Goal: Communication & Community: Answer question/provide support

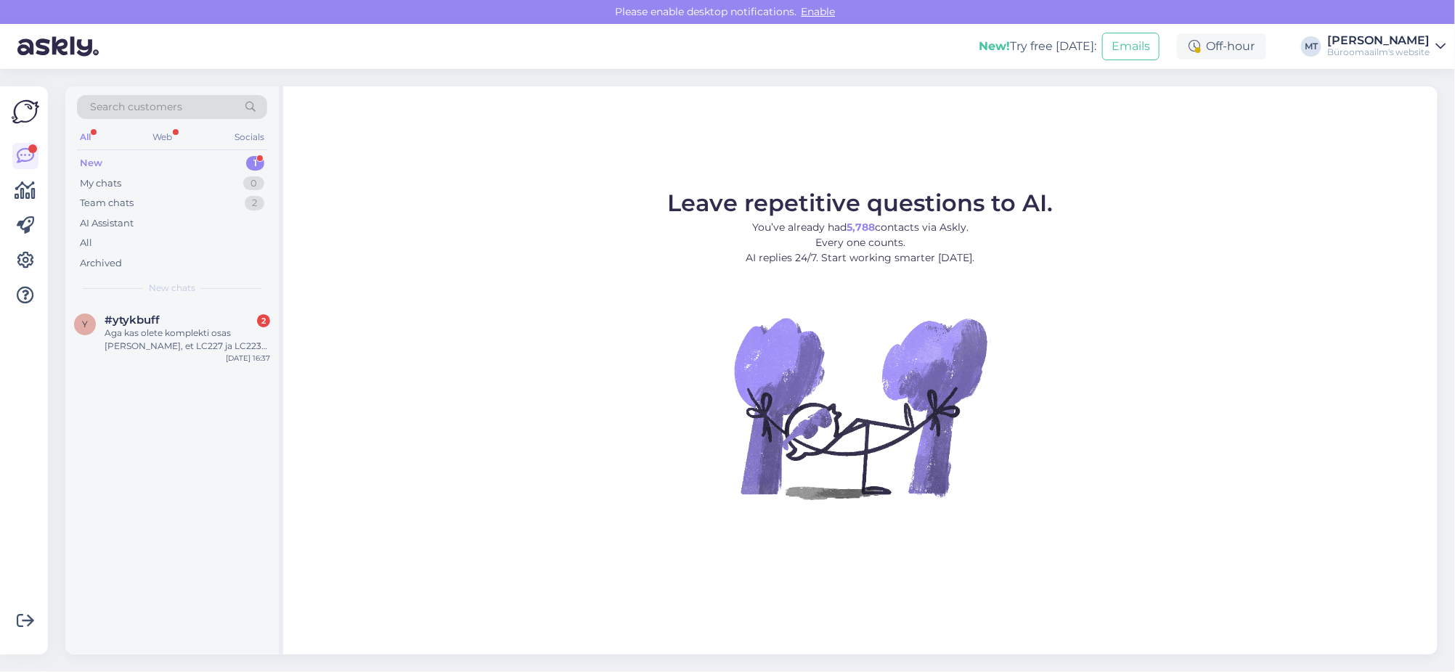
click at [84, 161] on div "New" at bounding box center [91, 163] width 23 height 15
click at [162, 340] on div "Aga kas olete komplekti osas [PERSON_NAME], et LC227 ja LC223 sobivad? Kui meie…" at bounding box center [187, 340] width 165 height 26
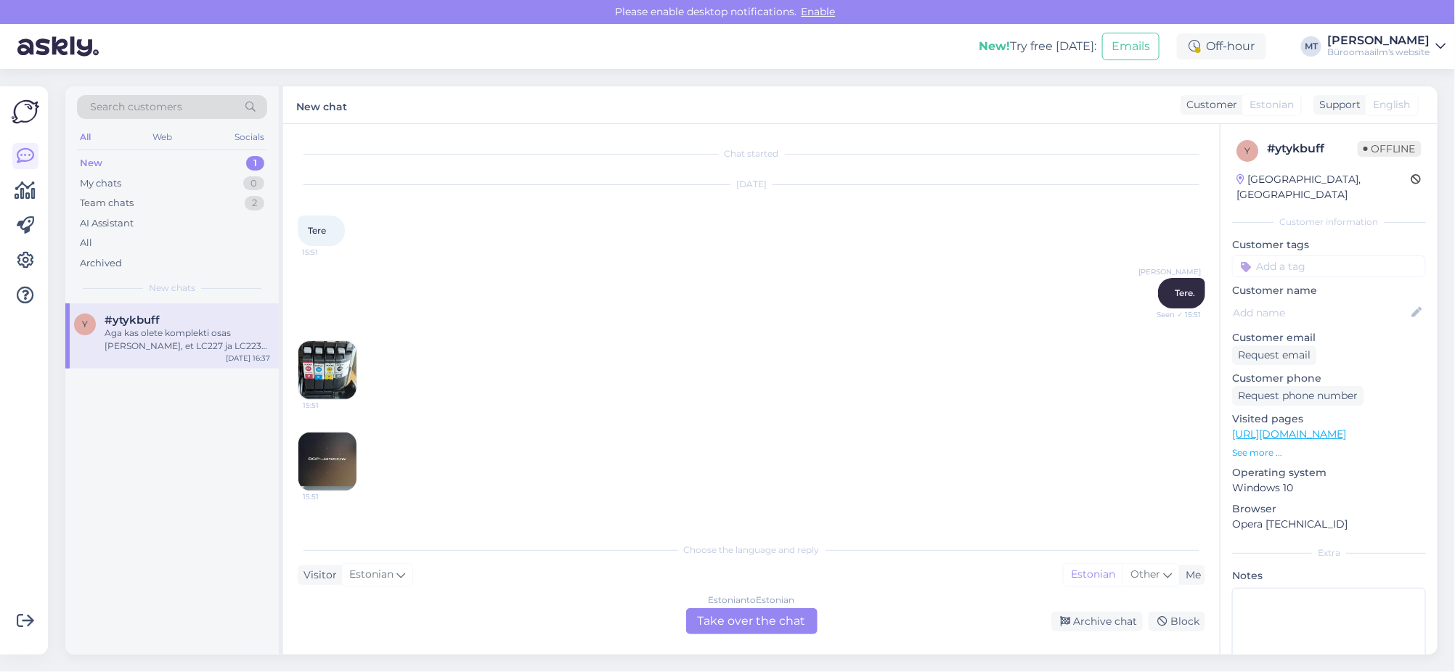
scroll to position [1356, 0]
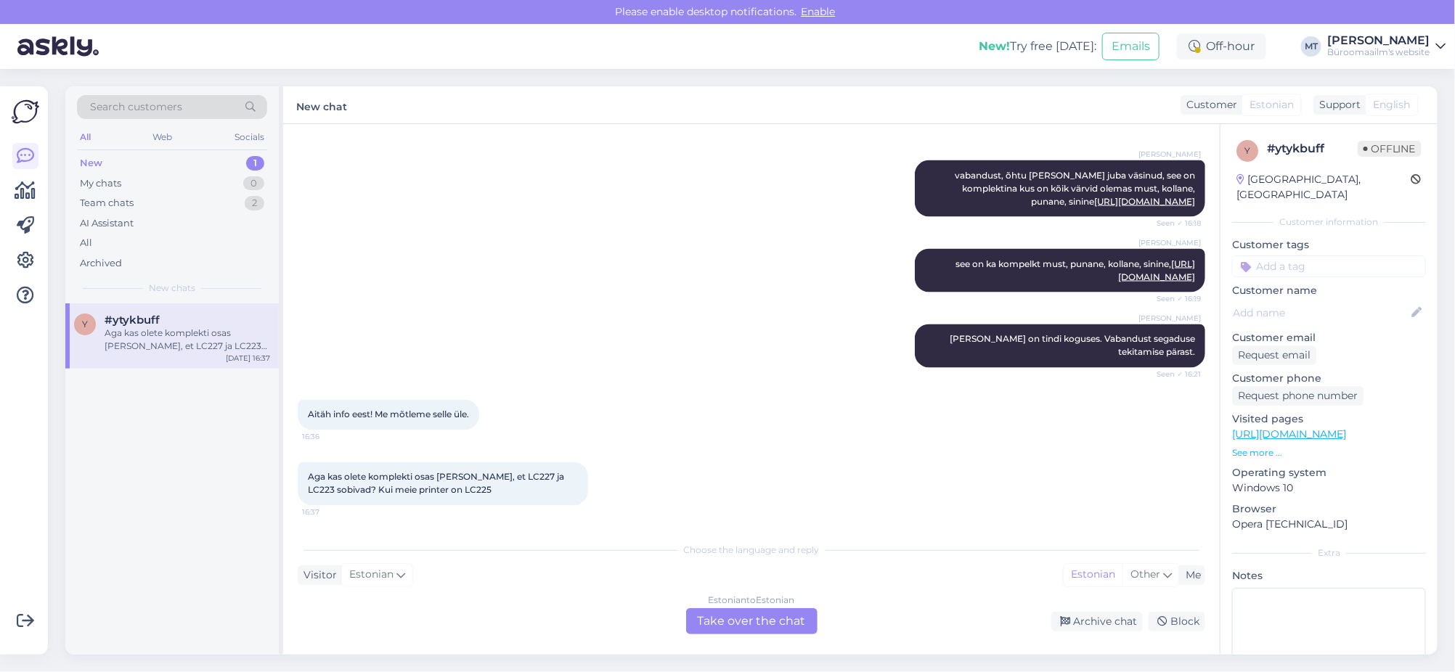
click at [764, 626] on div "Estonian to Estonian Take over the chat" at bounding box center [751, 621] width 131 height 26
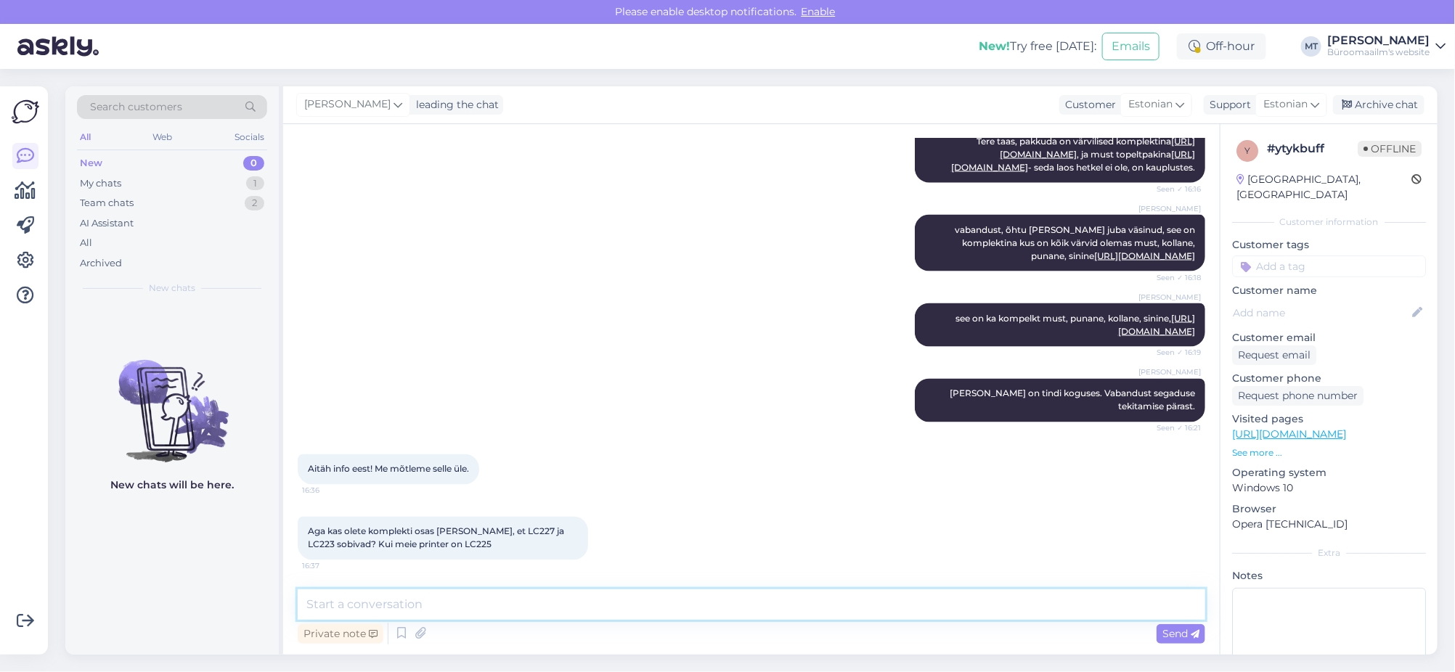
click at [443, 604] on textarea at bounding box center [751, 604] width 907 height 30
click at [448, 602] on textarea "Tere. [PERSON_NAME], meie It ostujuht" at bounding box center [751, 604] width 907 height 30
click at [605, 601] on textarea "Tere. [PERSON_NAME], meie IT ostujuht" at bounding box center [751, 604] width 907 height 30
click at [639, 597] on textarea "Tere. [PERSON_NAME], meie IT ostujuht ütles, et need sobivad. kahjuks toote tut…" at bounding box center [751, 604] width 907 height 30
drag, startPoint x: 481, startPoint y: 551, endPoint x: 438, endPoint y: 550, distance: 43.6
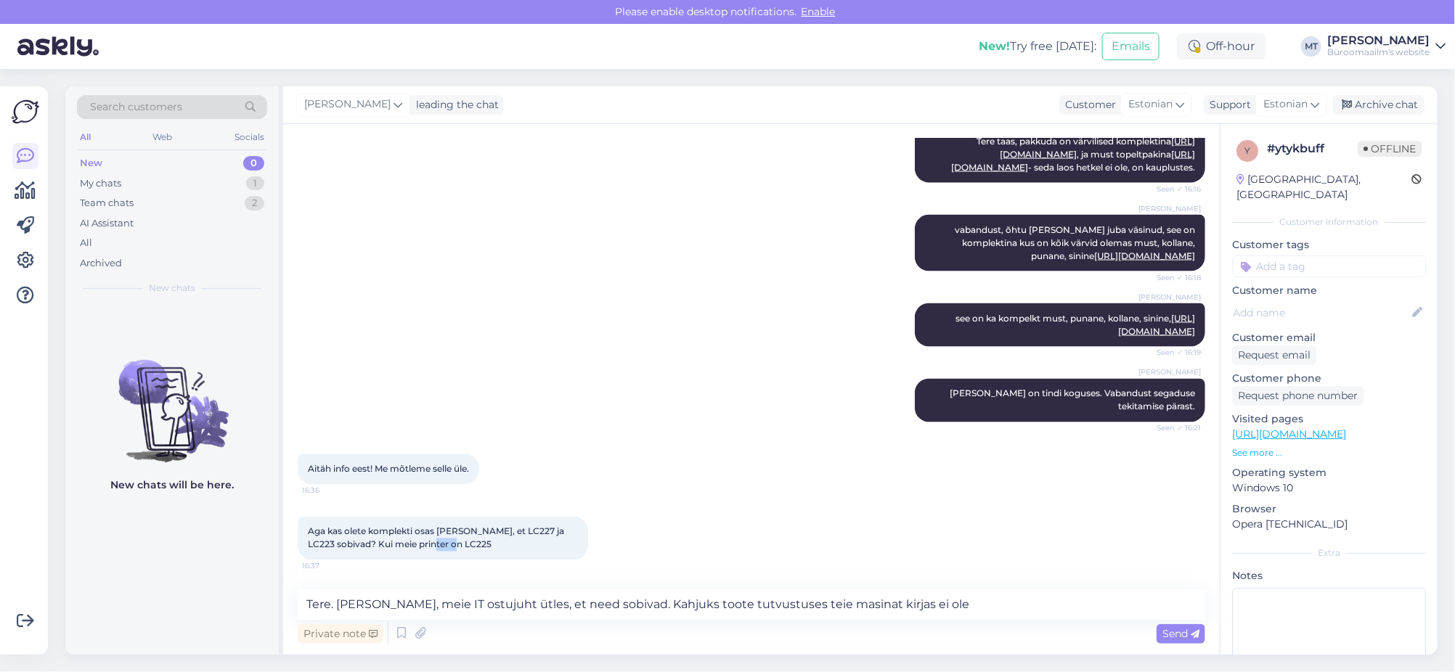
click at [438, 550] on div "Aga kas olete komplekti osas [PERSON_NAME], et LC227 ja LC223 sobivad? Kui meie…" at bounding box center [443, 539] width 290 height 44
copy span "LC225"
click at [867, 605] on textarea "Tere. [PERSON_NAME], meie IT ostujuht ütles, et need sobivad. Kahjuks toote tut…" at bounding box center [751, 604] width 907 height 30
paste textarea "LC225"
click at [1157, 250] on link "[URL][DOMAIN_NAME]" at bounding box center [1144, 255] width 101 height 11
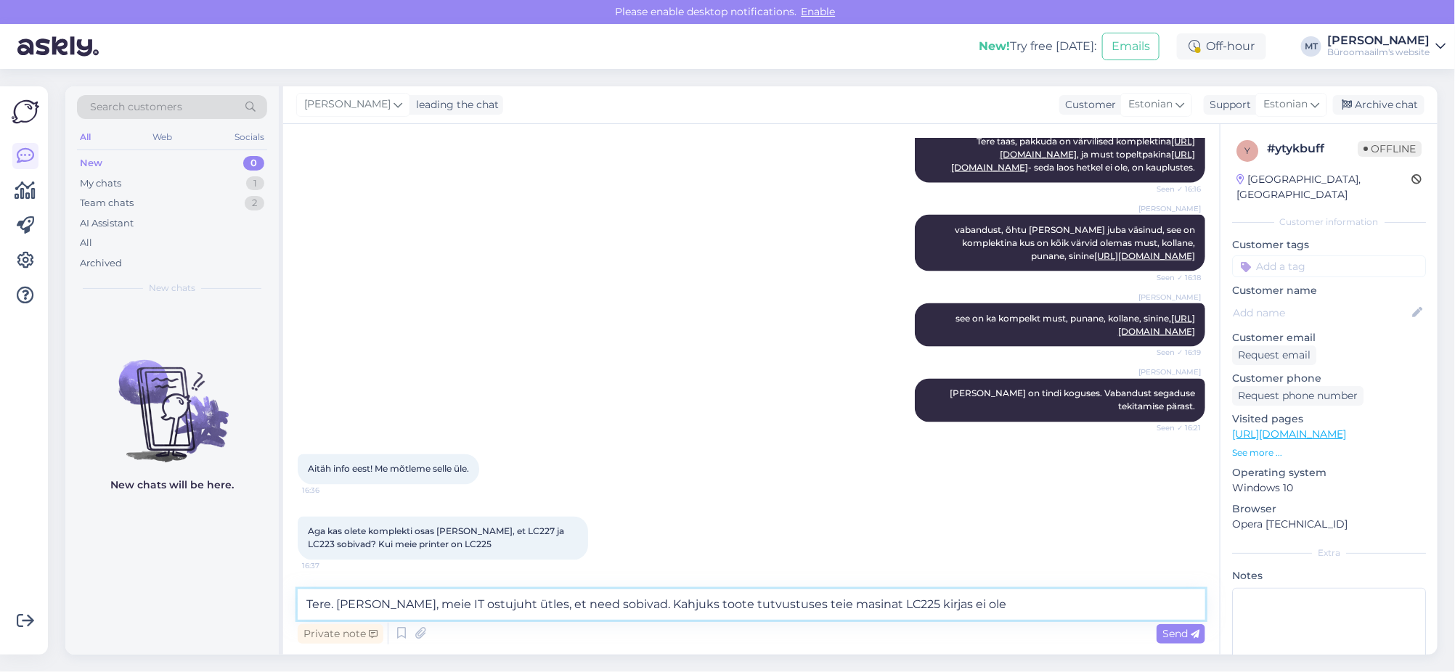
click at [868, 604] on textarea "Tere. [PERSON_NAME], meie IT ostujuht ütles, et need sobivad. Kahjuks toote tut…" at bounding box center [751, 604] width 907 height 30
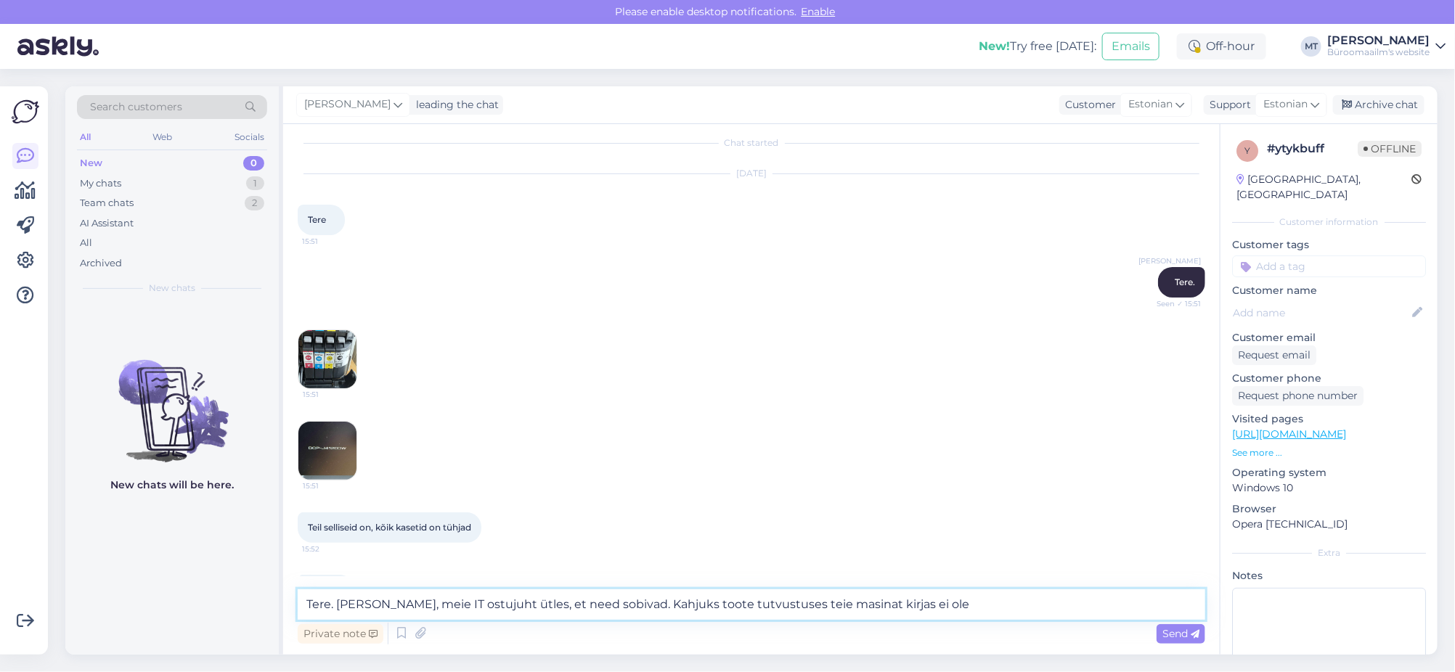
scroll to position [0, 0]
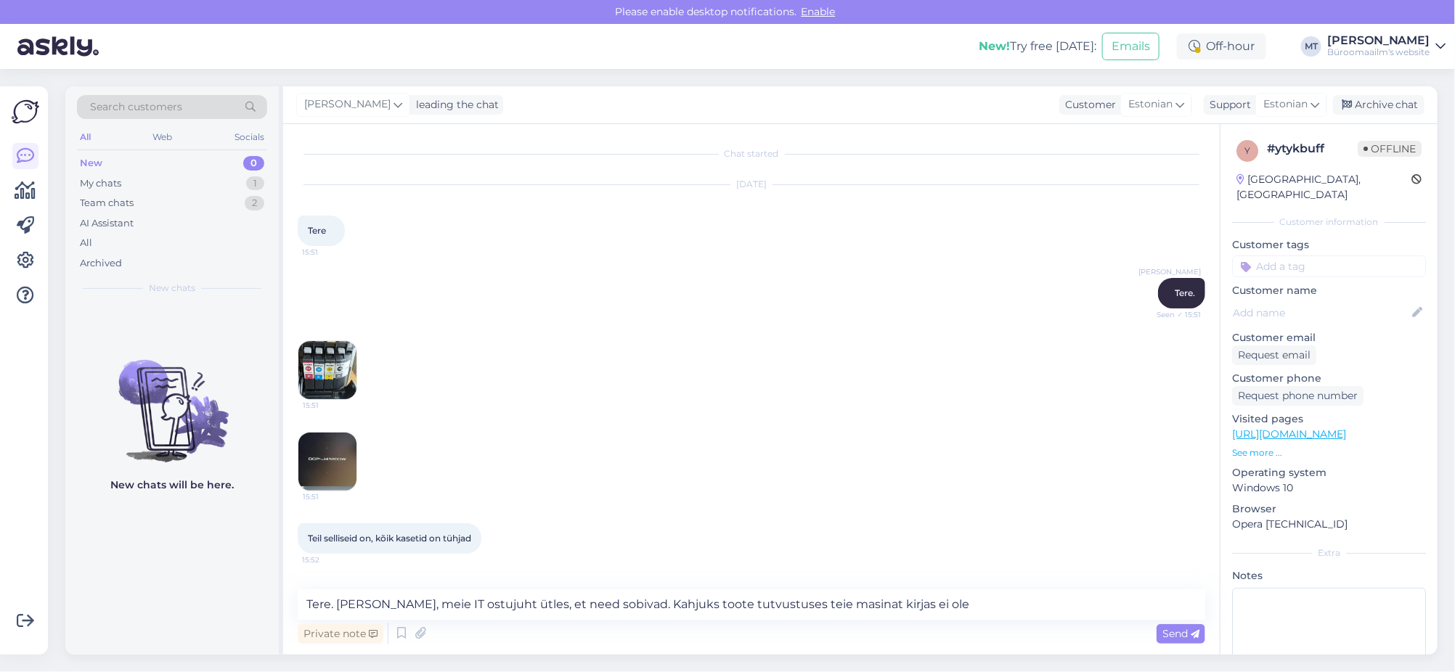
click at [323, 475] on img at bounding box center [327, 462] width 58 height 58
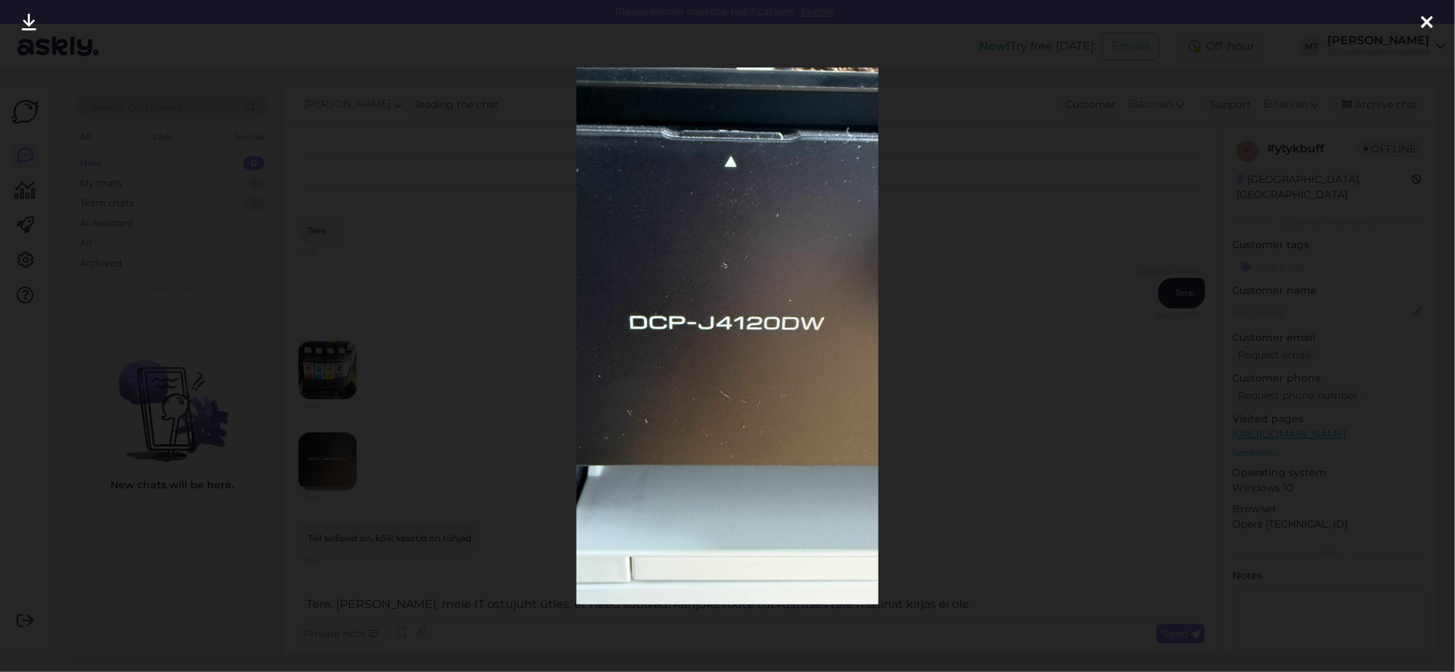
drag, startPoint x: 1433, startPoint y: 25, endPoint x: 1163, endPoint y: 132, distance: 290.3
click at [1433, 24] on icon at bounding box center [1427, 23] width 12 height 19
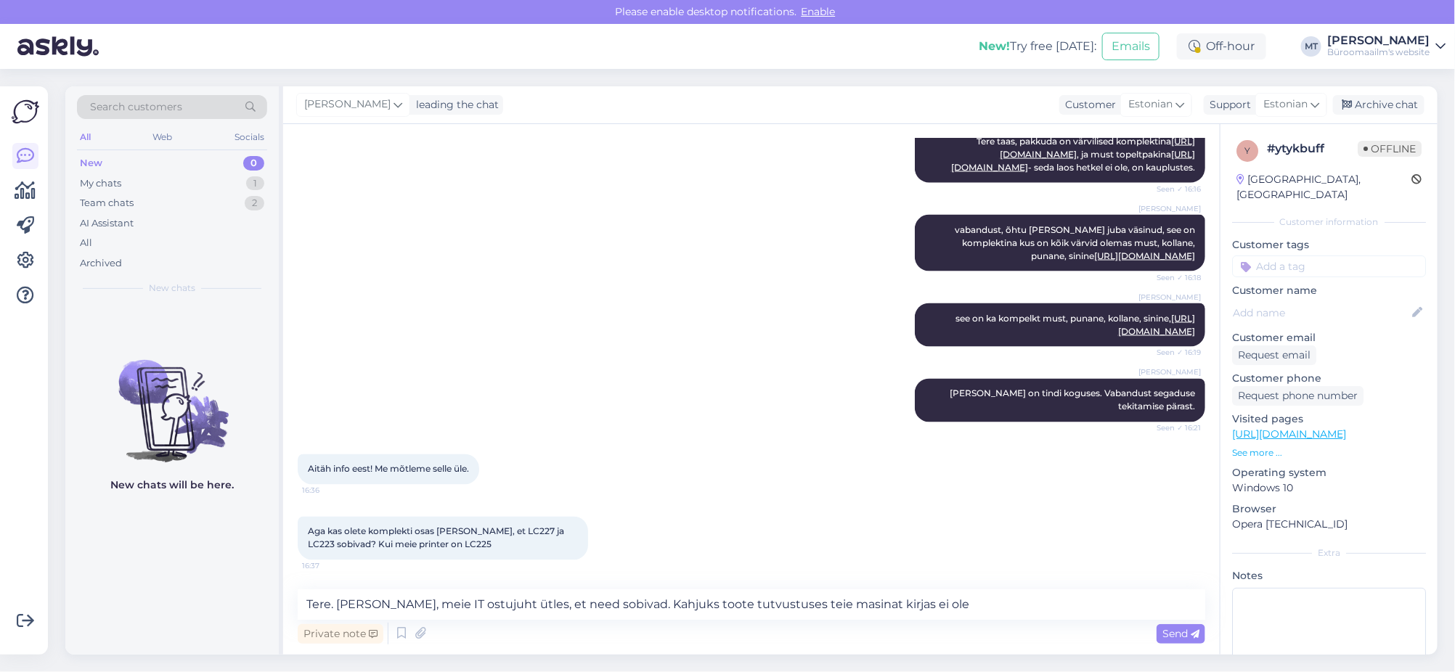
scroll to position [1301, 0]
click at [868, 602] on textarea "Tere. [PERSON_NAME], meie IT ostujuht ütles, et need sobivad. Kahjuks toote tut…" at bounding box center [751, 604] width 907 height 30
drag, startPoint x: 532, startPoint y: 605, endPoint x: 498, endPoint y: 608, distance: 34.2
click at [498, 608] on textarea "Tere. [PERSON_NAME], meie IT ostujuht ütles, et need sobivad. Kahjuks toote tut…" at bounding box center [751, 604] width 907 height 30
click at [556, 614] on textarea "Tere. [PERSON_NAME], meie IT ostujuht ütles, et need sobivad. Kahjuks toote tut…" at bounding box center [751, 604] width 907 height 30
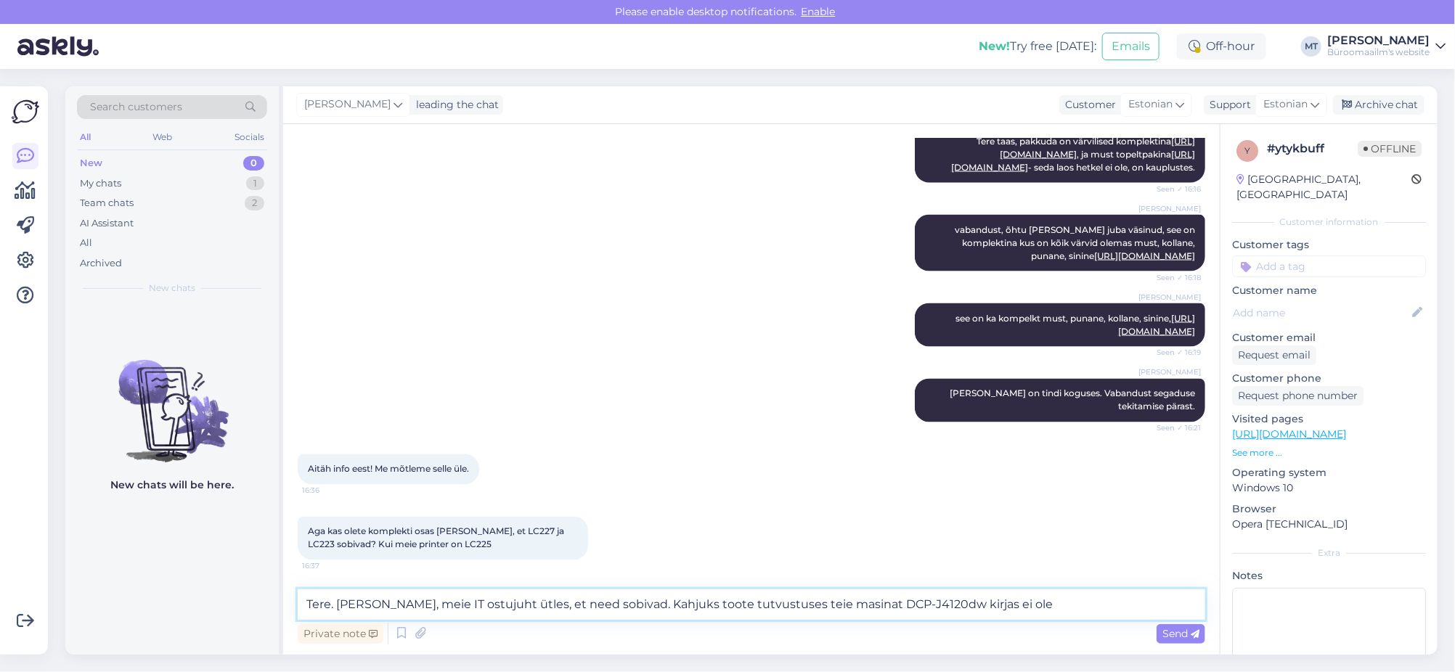
click at [1051, 606] on textarea "Tere. [PERSON_NAME], meie IT ostujuht ütles, et need sobivad. Kahjuks toote tut…" at bounding box center [751, 604] width 907 height 30
type textarea "Tere. [PERSON_NAME], meie IT ostujuht ütles, et need sobivad. Kahjuks toote tut…"
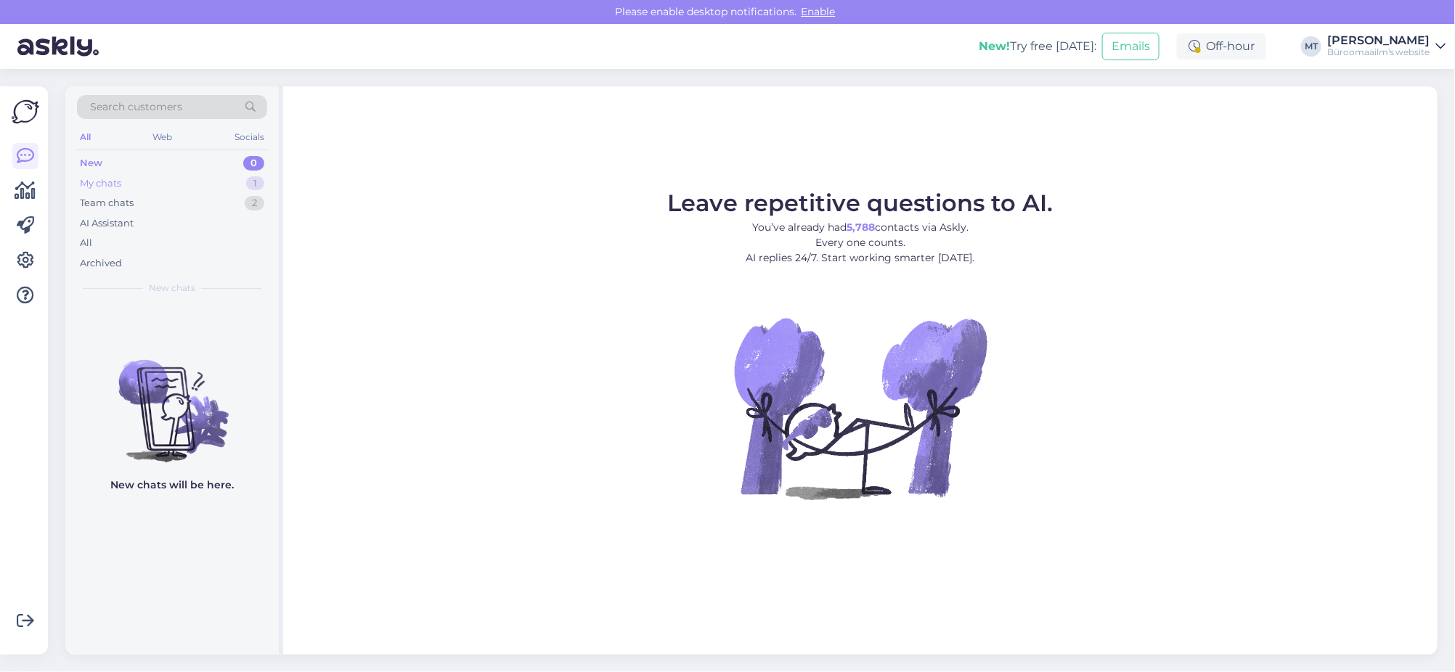
click at [115, 186] on div "My chats" at bounding box center [100, 183] width 41 height 15
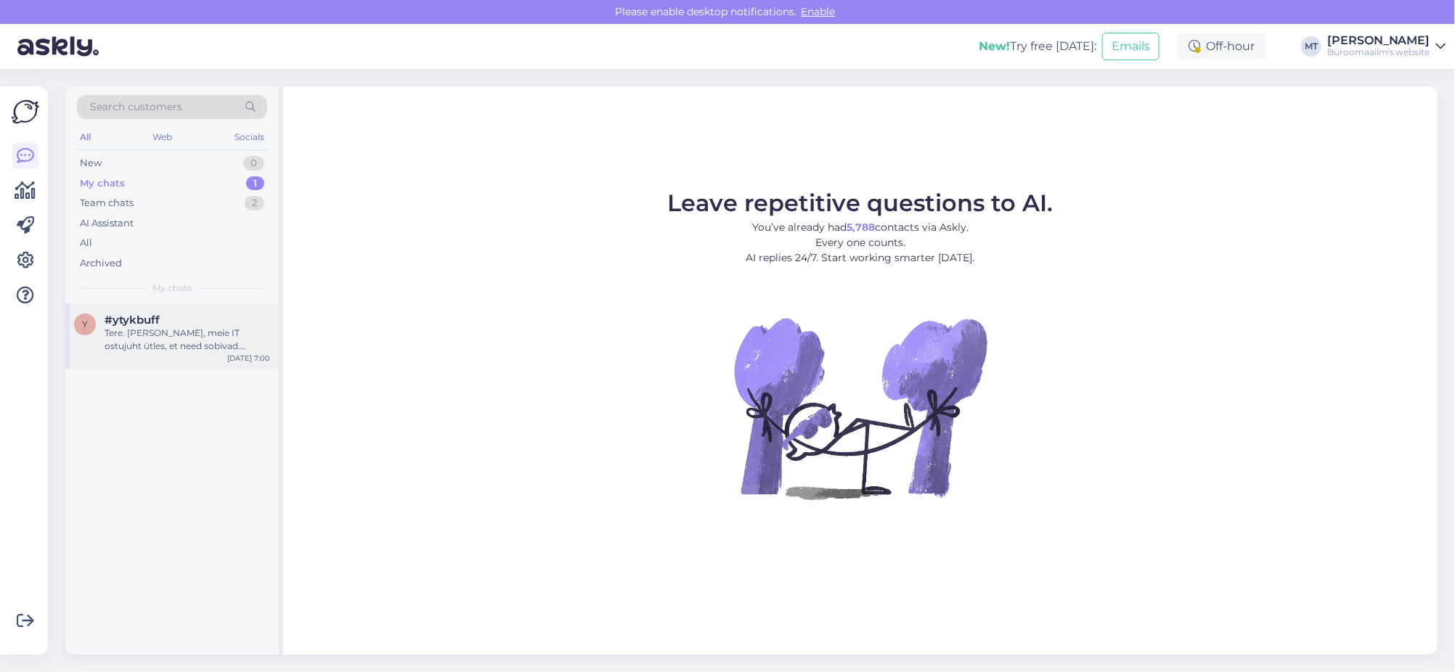
click at [173, 340] on div "Tere. [PERSON_NAME], meie IT ostujuht ütles, et need sobivad. Kahjuks toote tut…" at bounding box center [187, 340] width 165 height 26
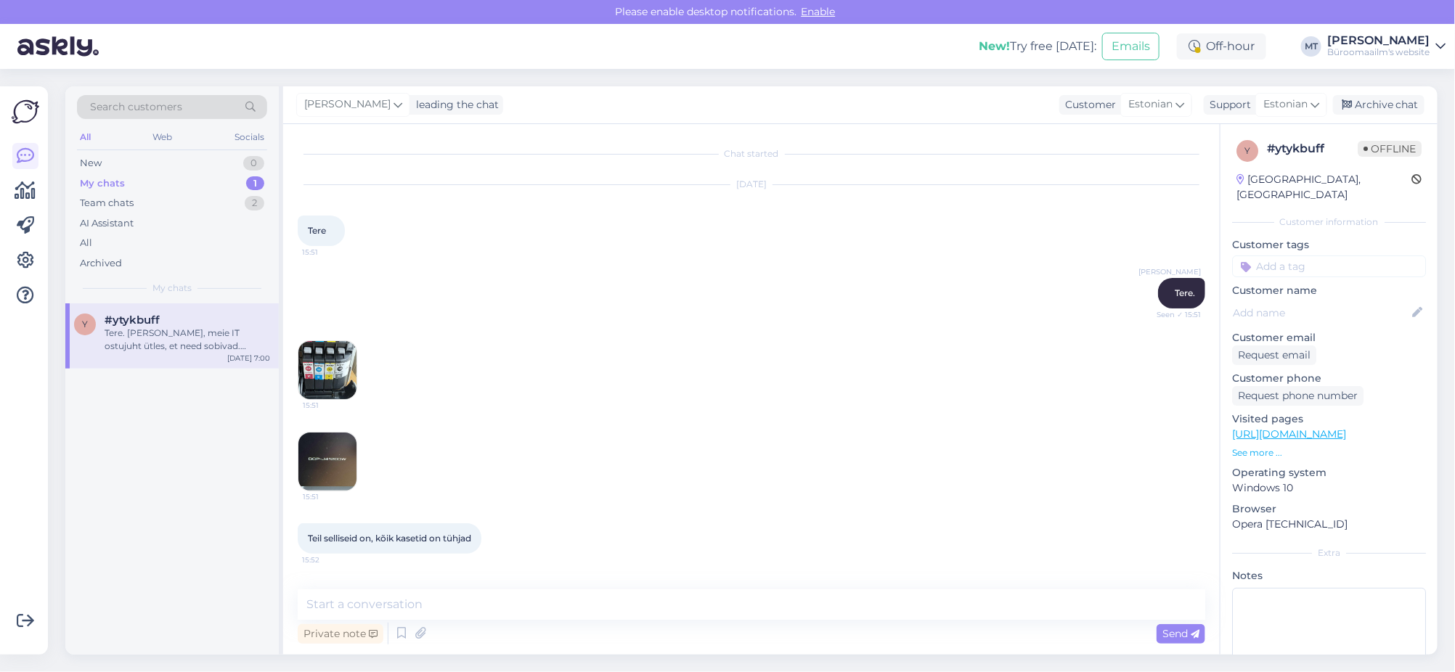
scroll to position [1420, 0]
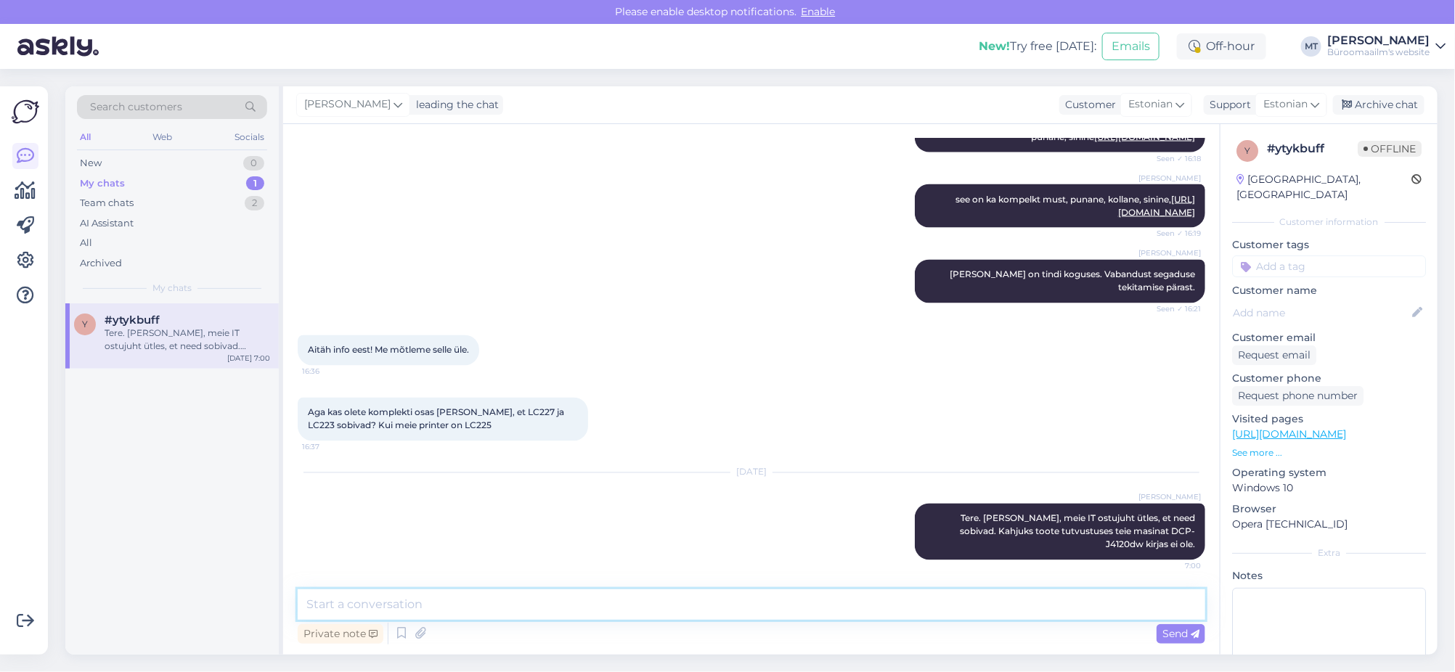
click at [428, 617] on textarea at bounding box center [751, 604] width 907 height 30
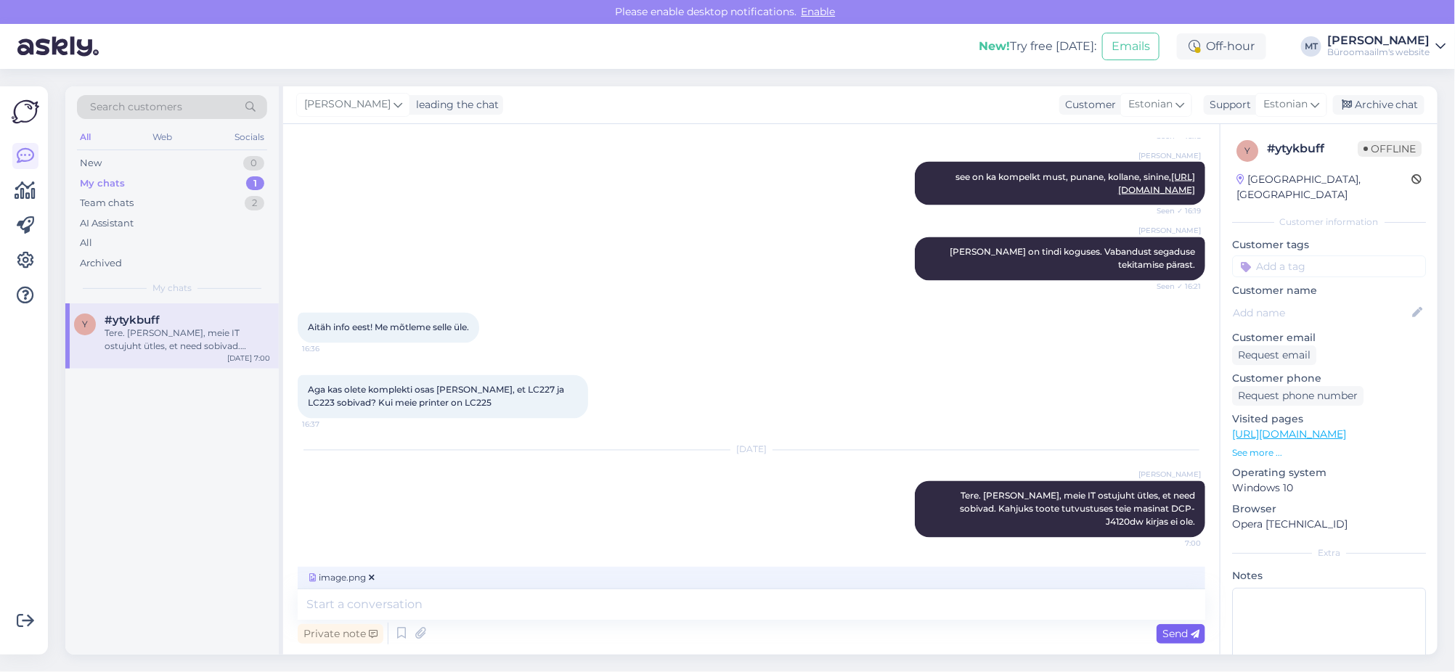
click at [1187, 631] on span "Send" at bounding box center [1180, 633] width 37 height 13
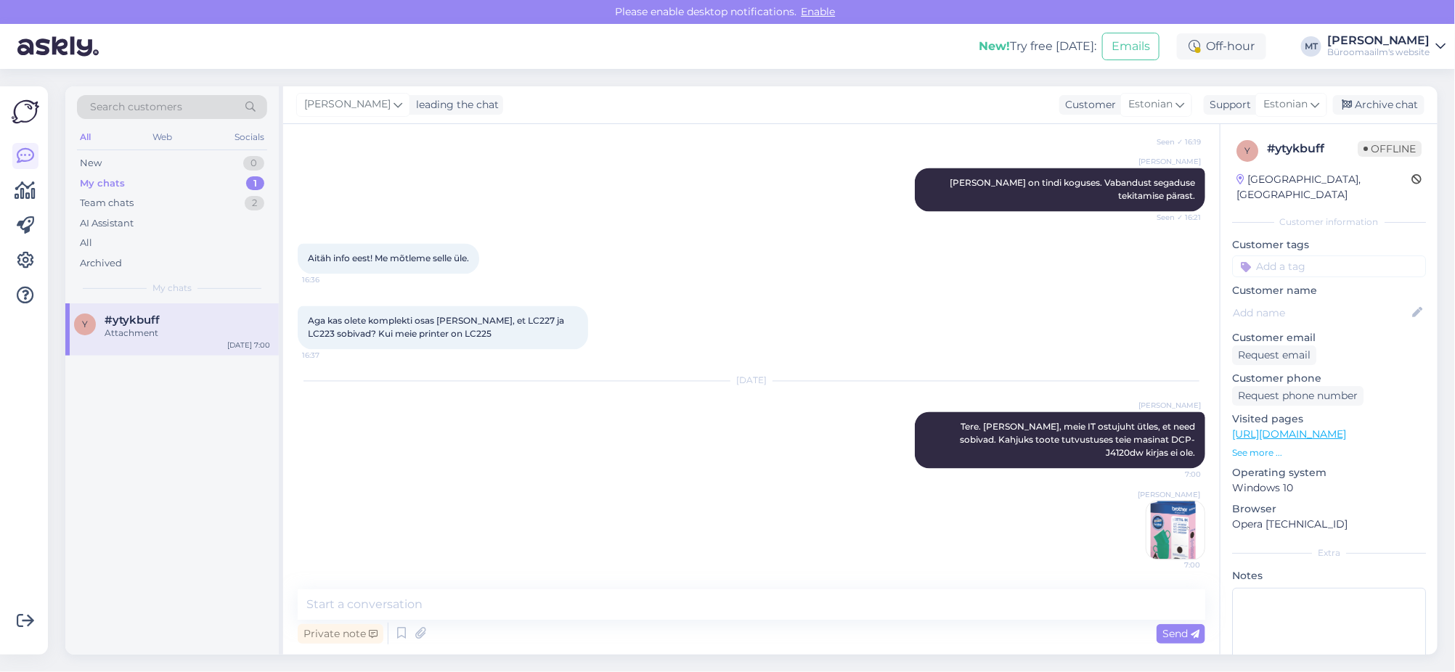
click at [1157, 524] on img at bounding box center [1175, 531] width 58 height 58
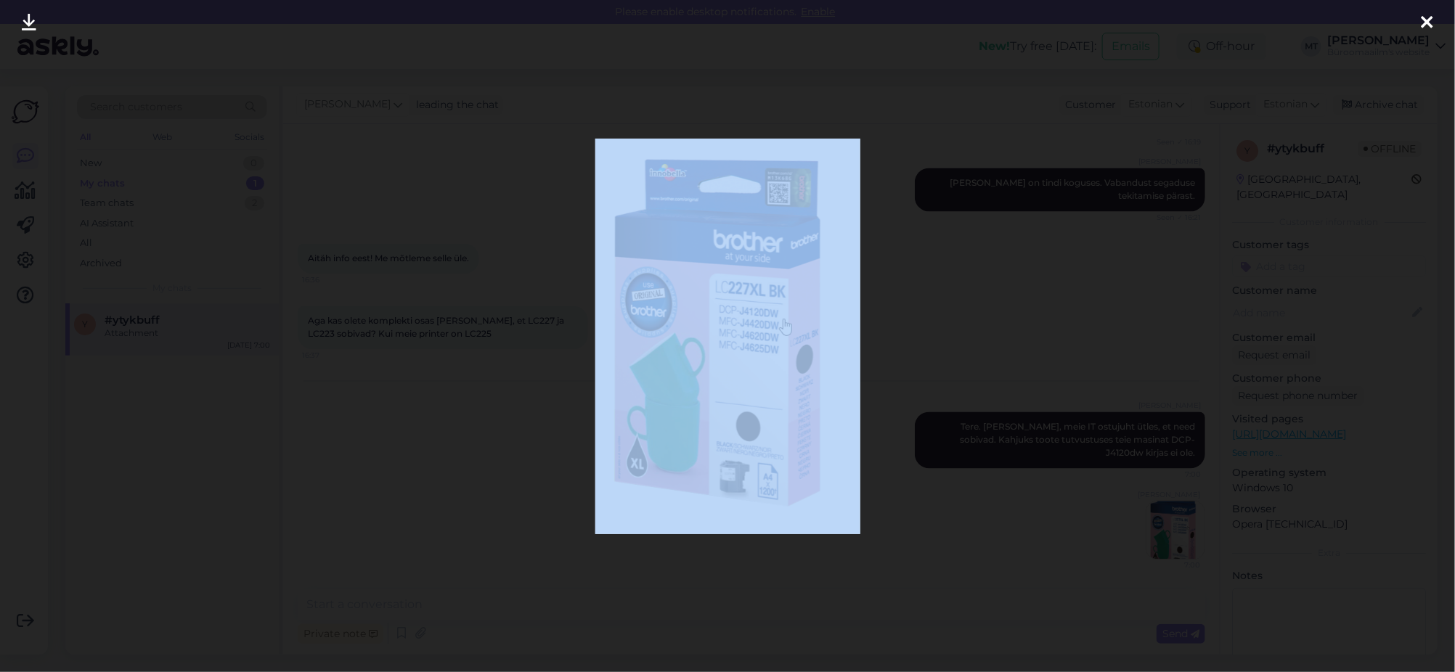
click at [1157, 524] on div at bounding box center [727, 336] width 1455 height 672
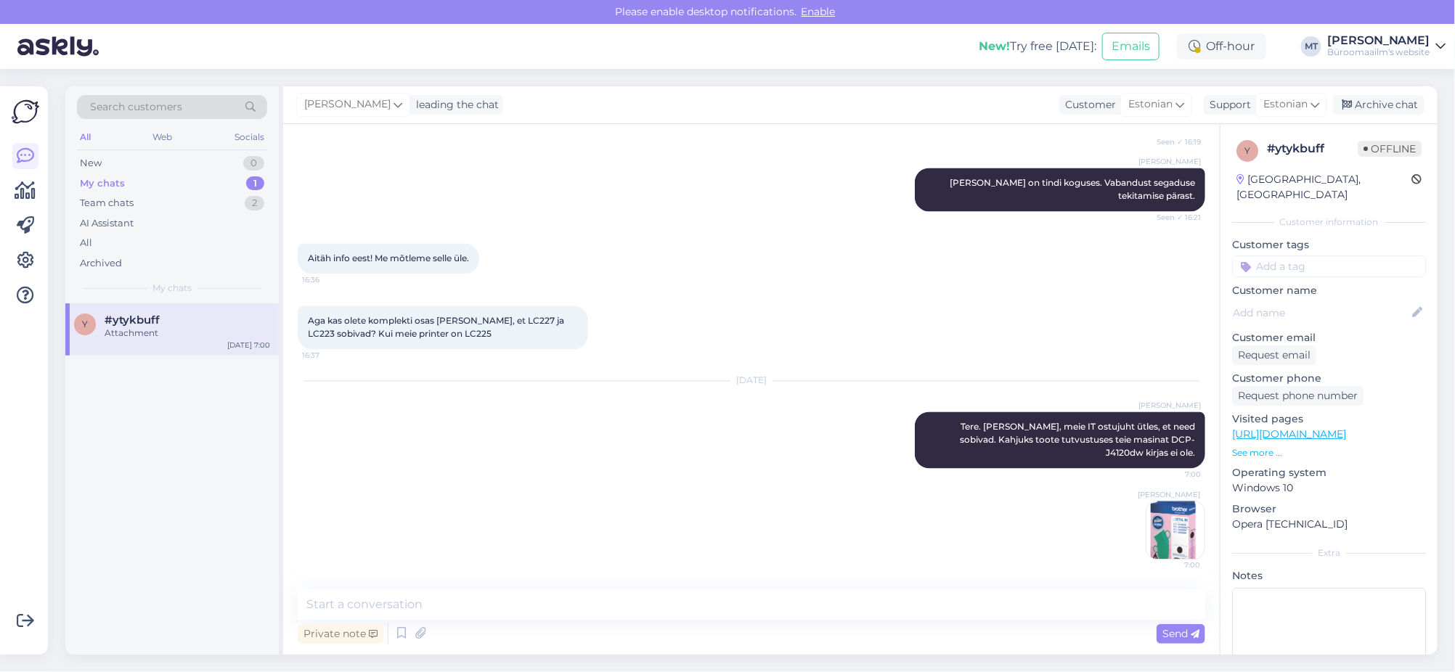
click at [1146, 533] on img at bounding box center [1175, 531] width 58 height 58
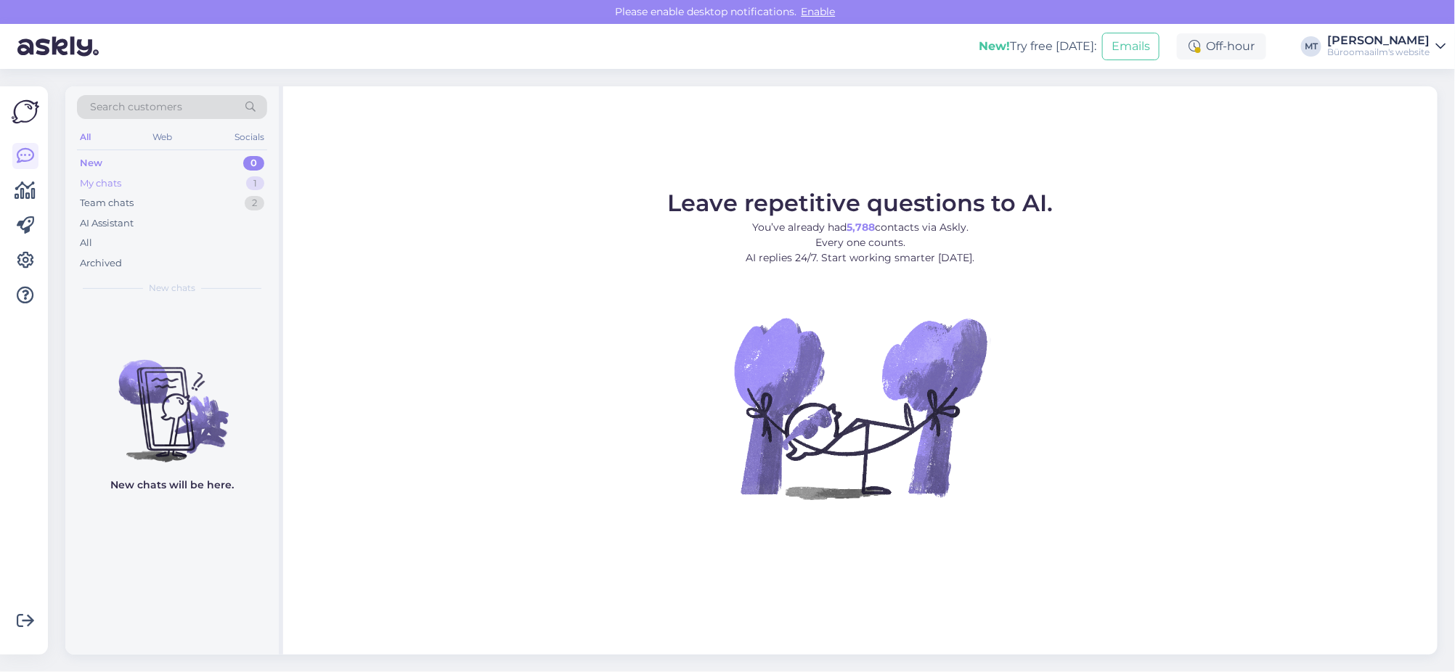
click at [92, 181] on div "My chats" at bounding box center [100, 183] width 41 height 15
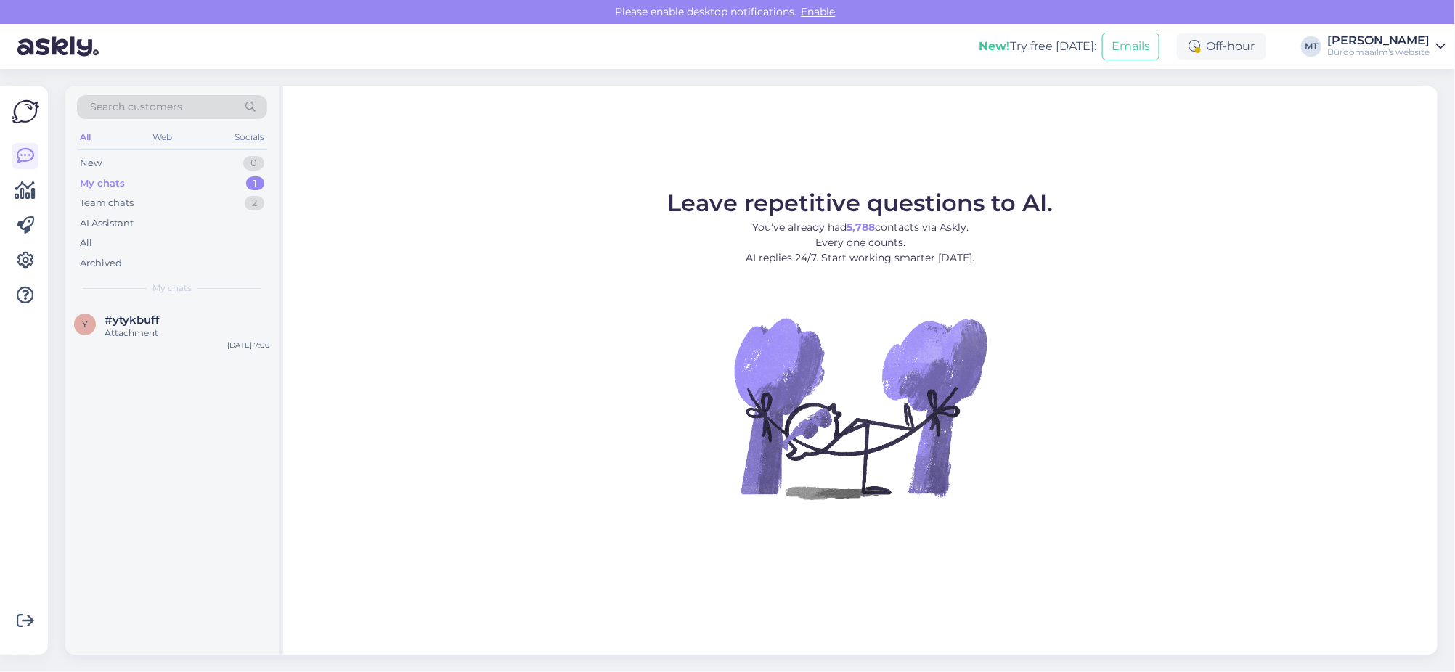
click at [113, 179] on div "My chats" at bounding box center [102, 183] width 45 height 15
click at [123, 330] on div "Attachment" at bounding box center [187, 333] width 165 height 13
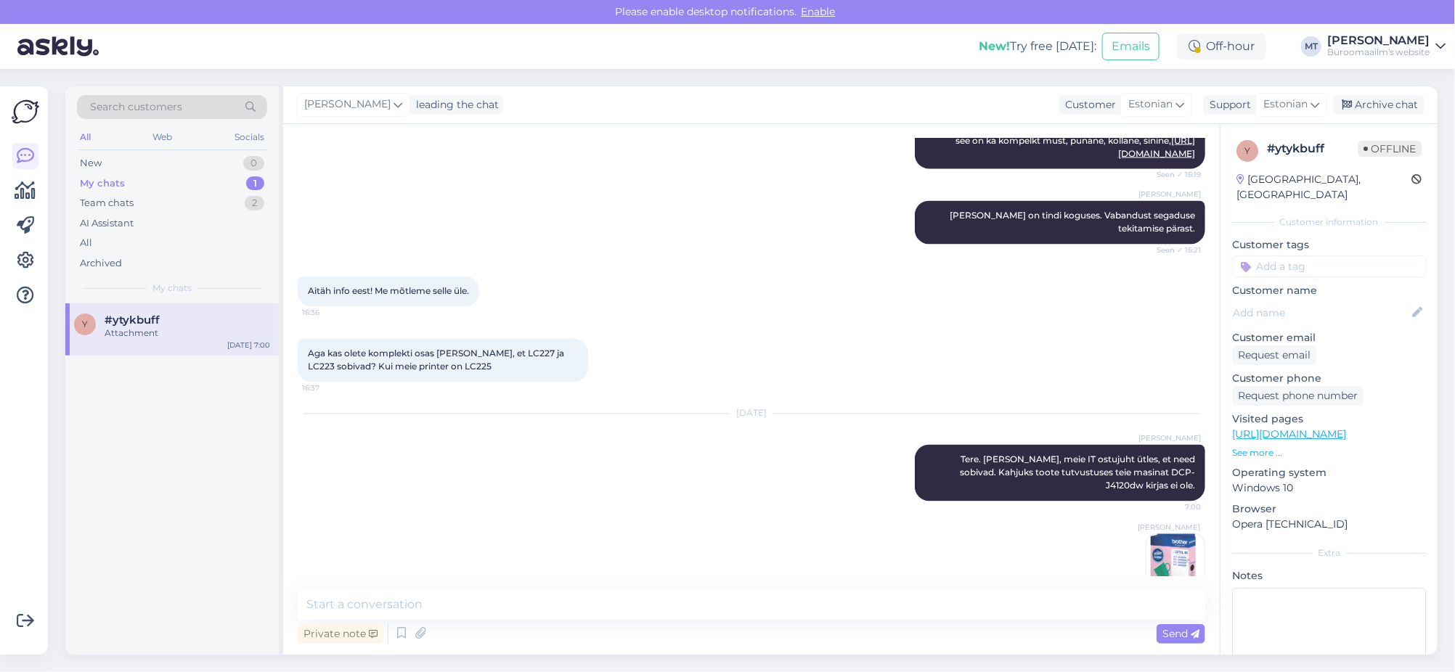
scroll to position [1330, 0]
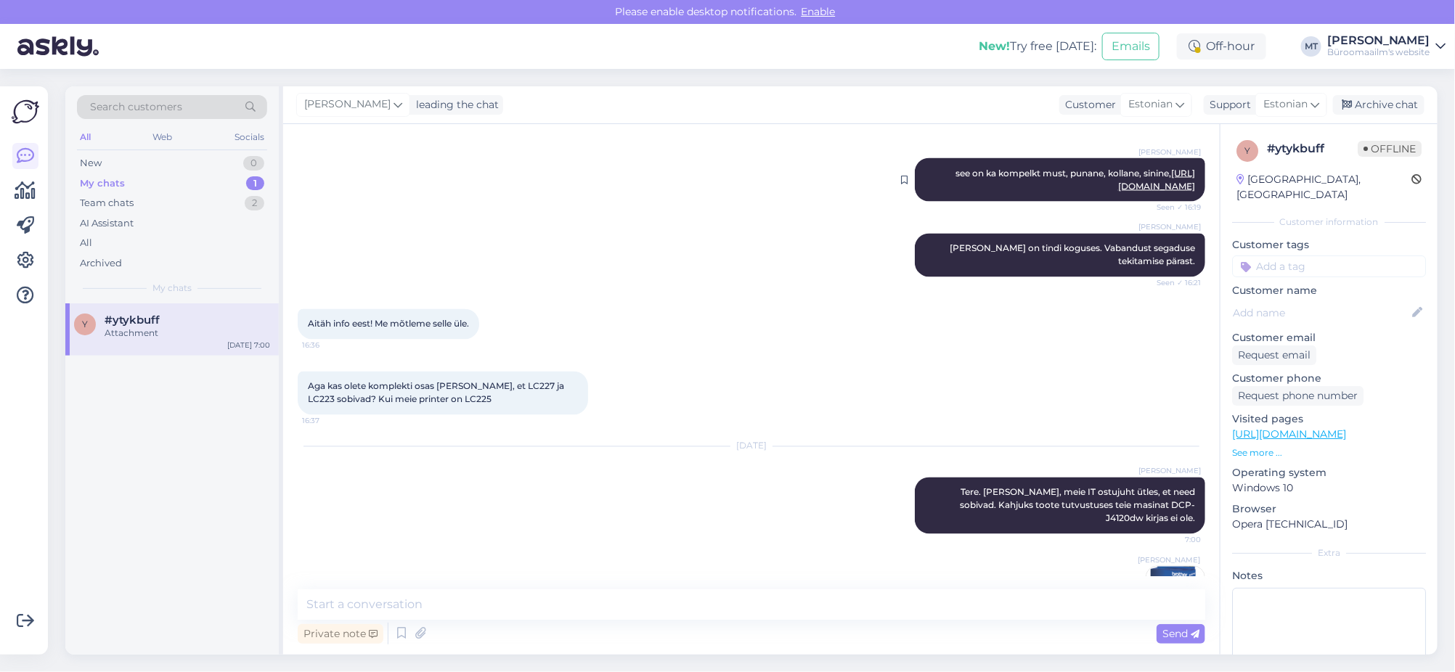
click at [1118, 192] on link "[URL][DOMAIN_NAME]" at bounding box center [1156, 180] width 77 height 24
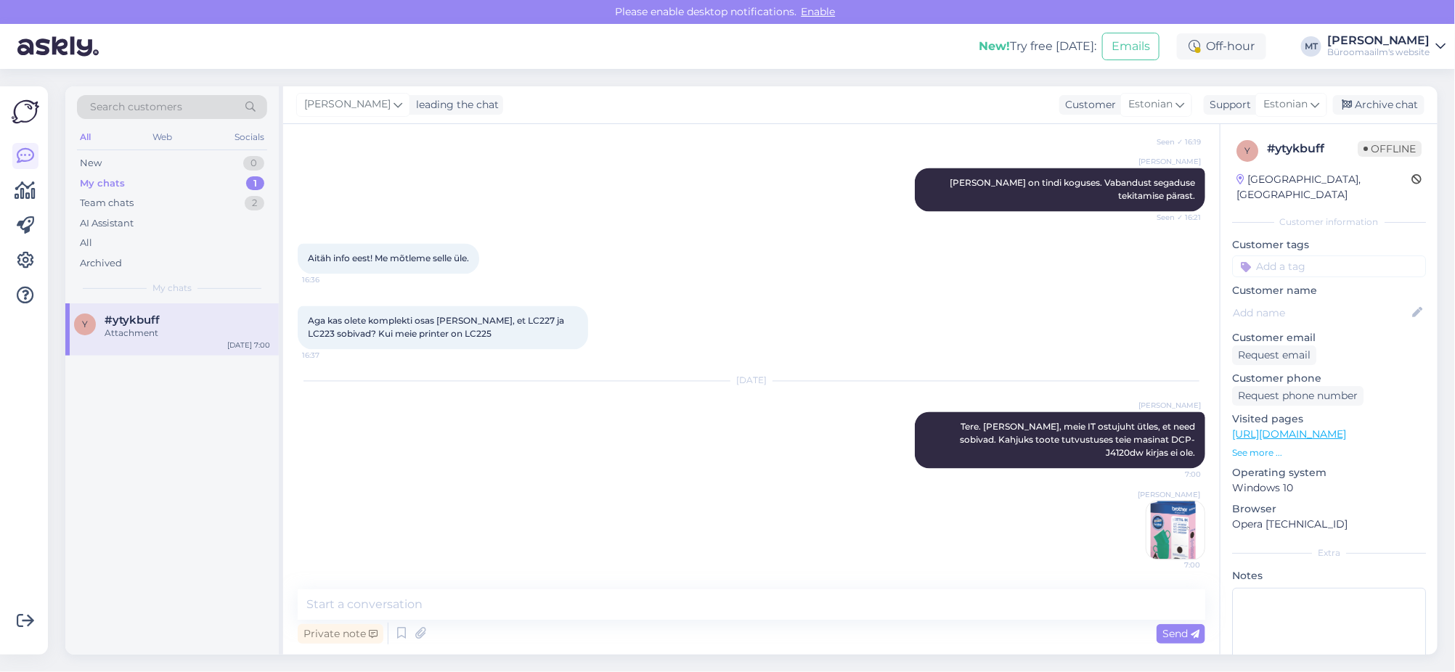
click at [1148, 555] on img at bounding box center [1175, 531] width 58 height 58
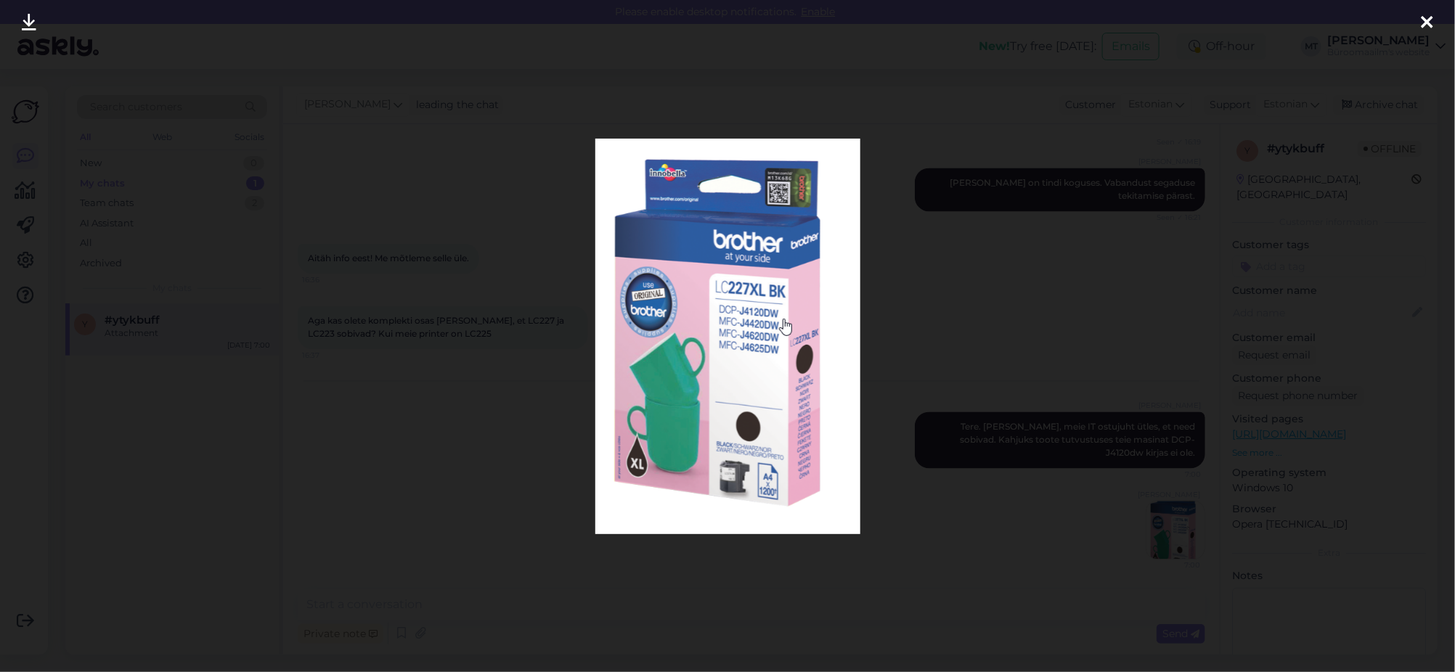
click at [1427, 19] on icon at bounding box center [1427, 23] width 12 height 19
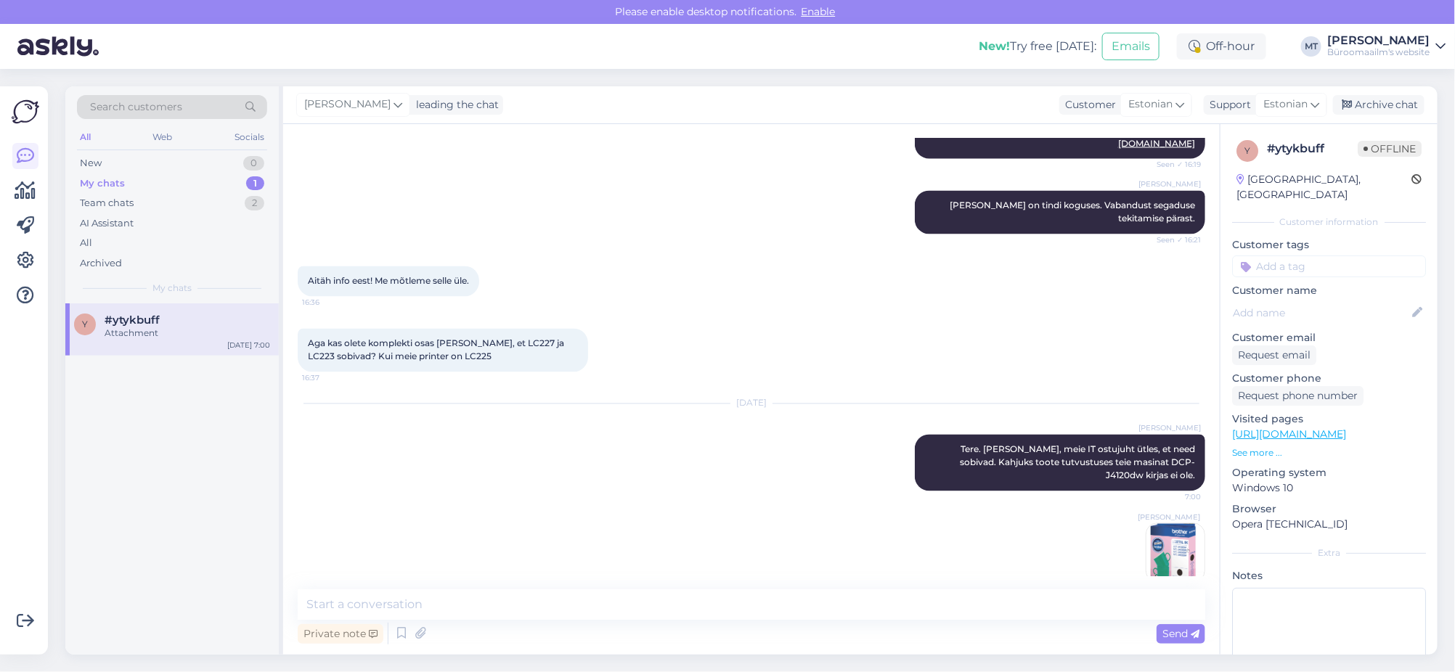
scroll to position [1330, 0]
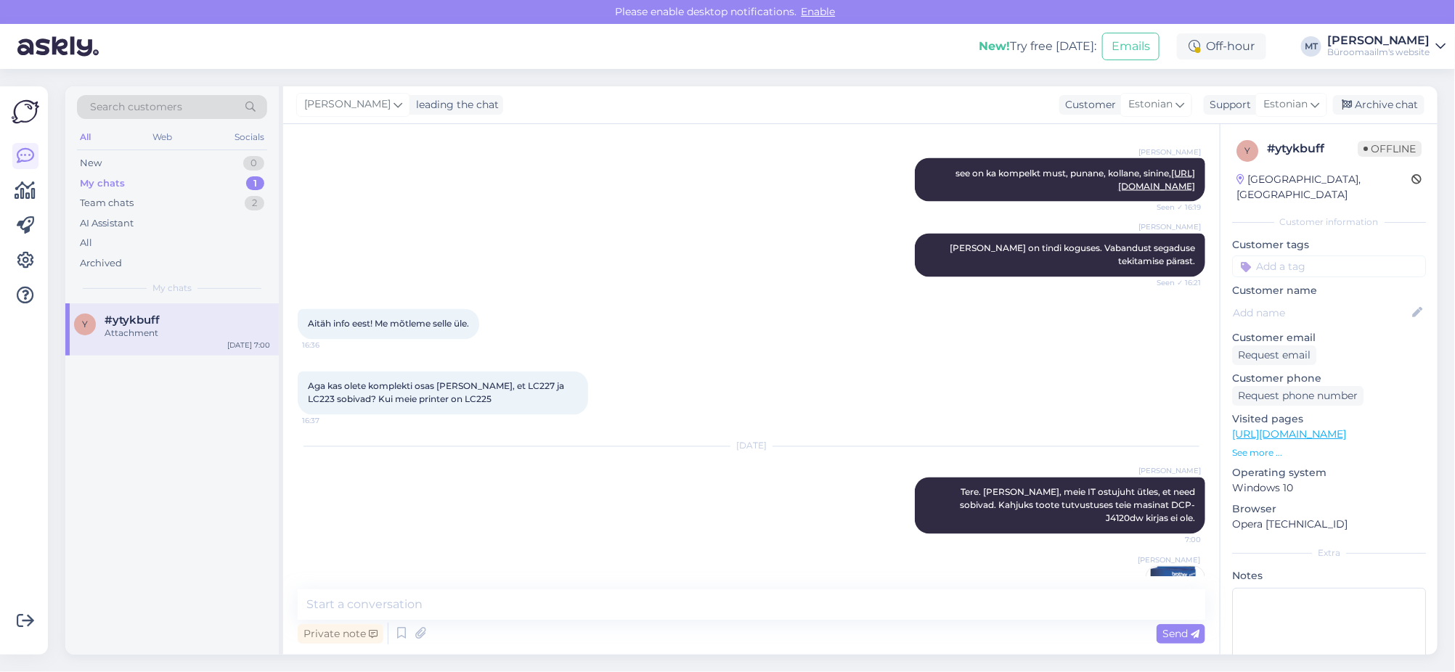
click at [1122, 116] on link "[URL][DOMAIN_NAME]" at bounding box center [1144, 110] width 101 height 11
drag, startPoint x: 366, startPoint y: 598, endPoint x: 348, endPoint y: 602, distance: 18.0
click at [348, 602] on textarea at bounding box center [751, 604] width 907 height 30
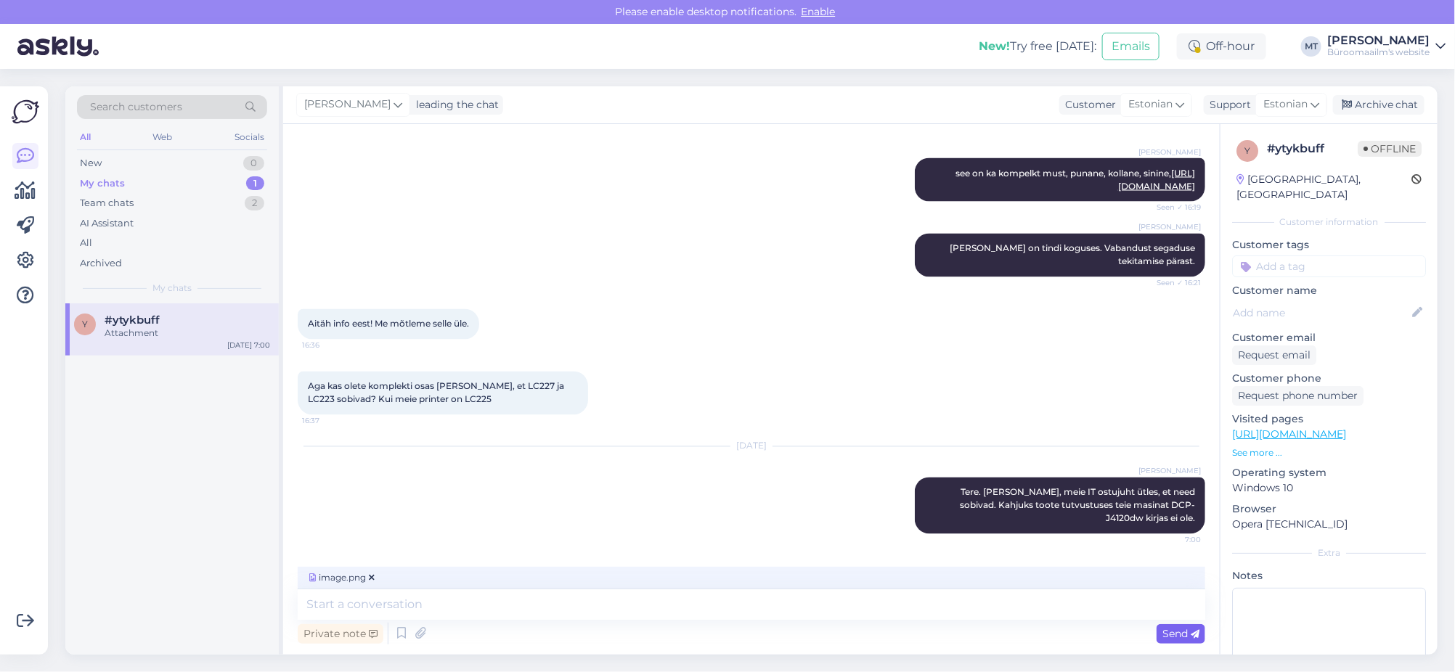
click at [1183, 631] on span "Send" at bounding box center [1180, 633] width 37 height 13
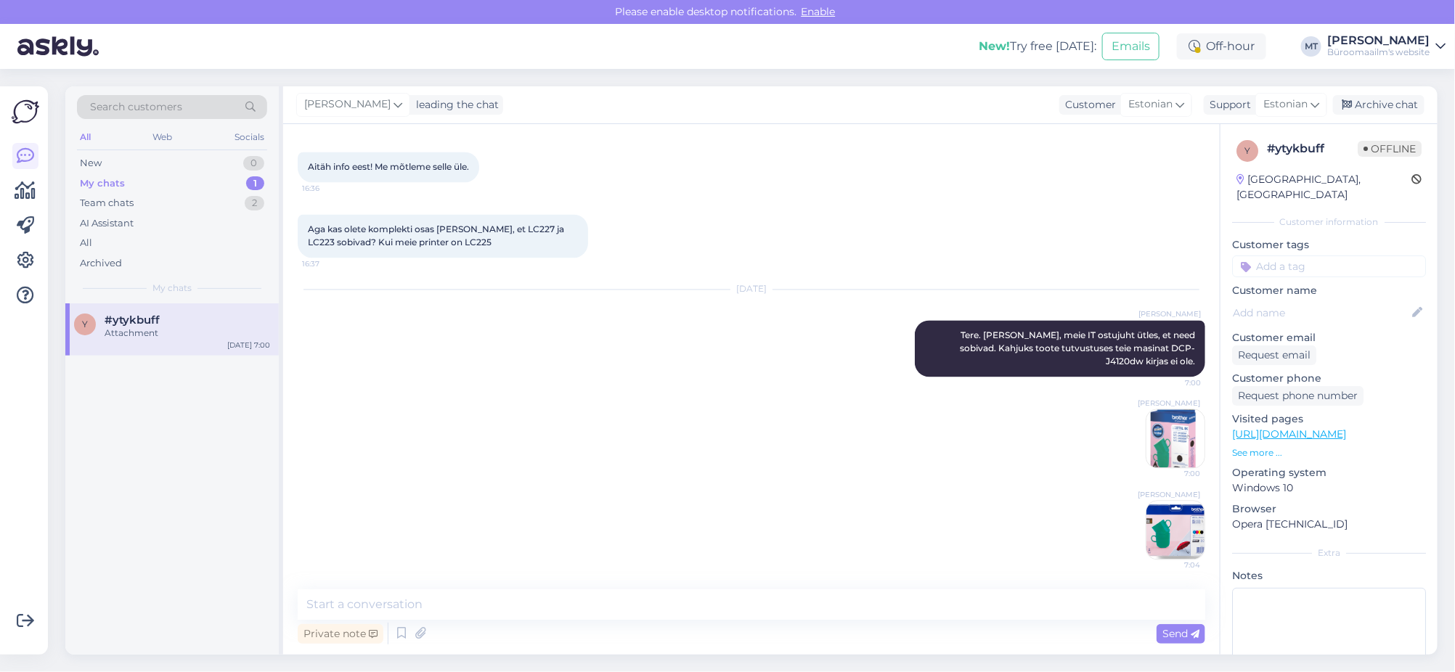
click at [1167, 553] on img at bounding box center [1175, 531] width 58 height 58
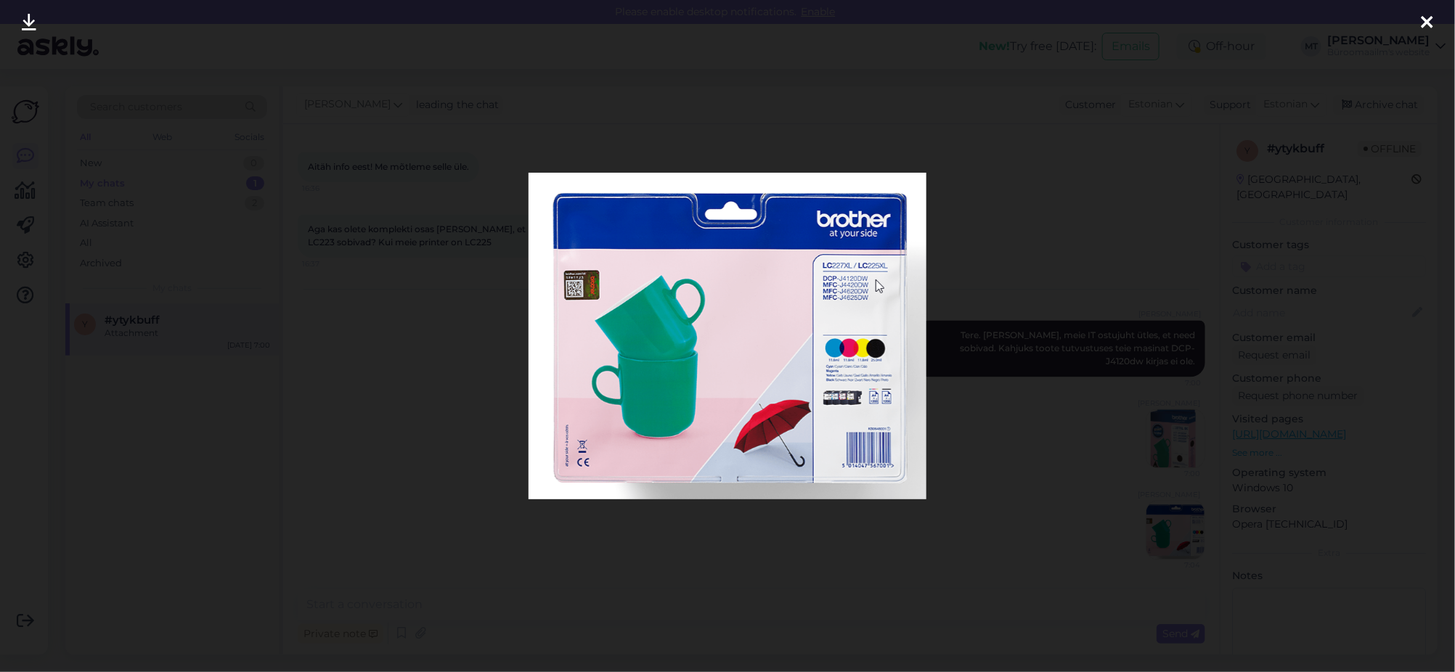
click at [1424, 15] on icon at bounding box center [1427, 23] width 12 height 19
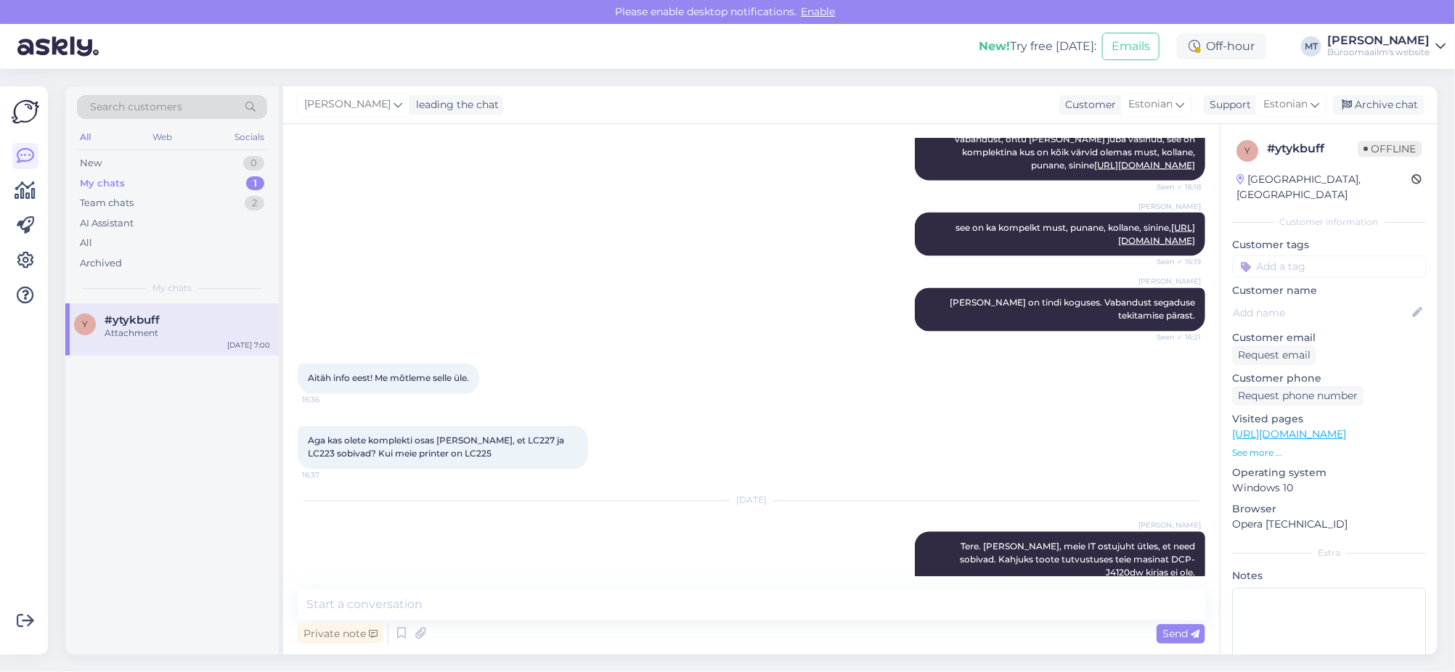
scroll to position [1241, 0]
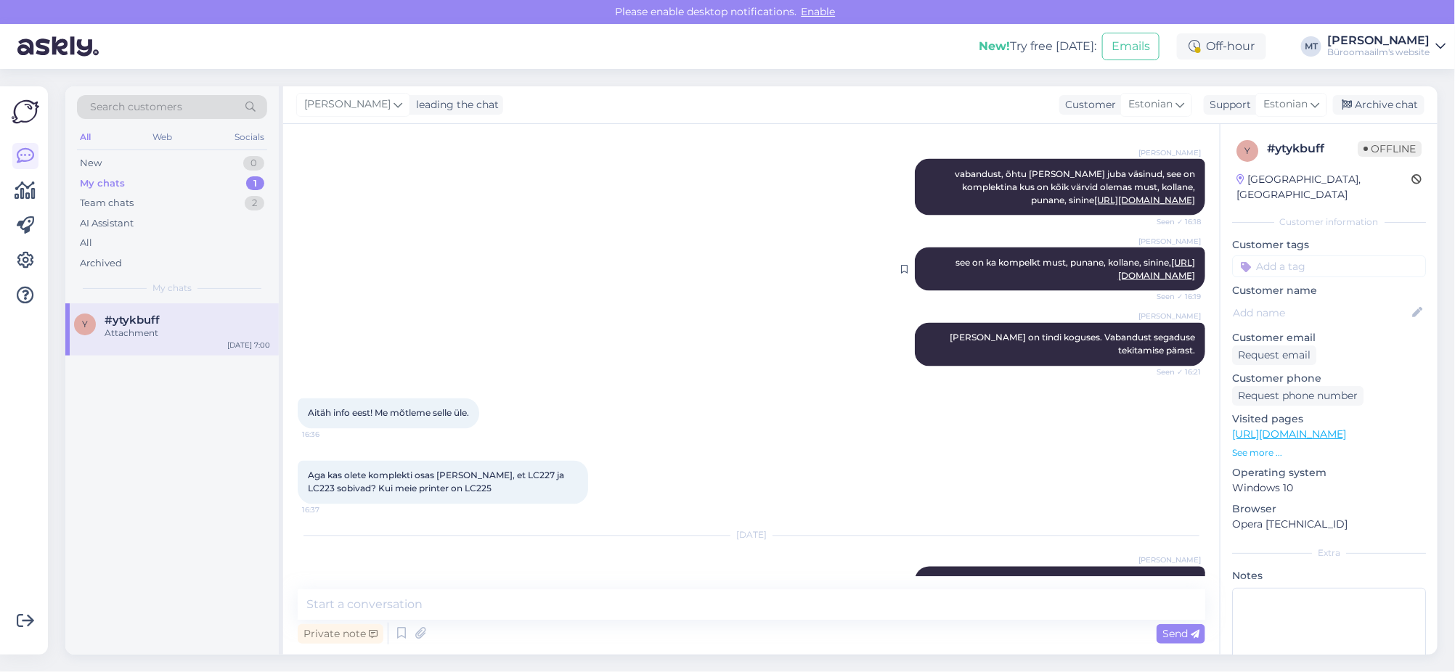
click at [1132, 281] on link "[URL][DOMAIN_NAME]" at bounding box center [1156, 269] width 77 height 24
click at [427, 607] on textarea at bounding box center [751, 604] width 907 height 30
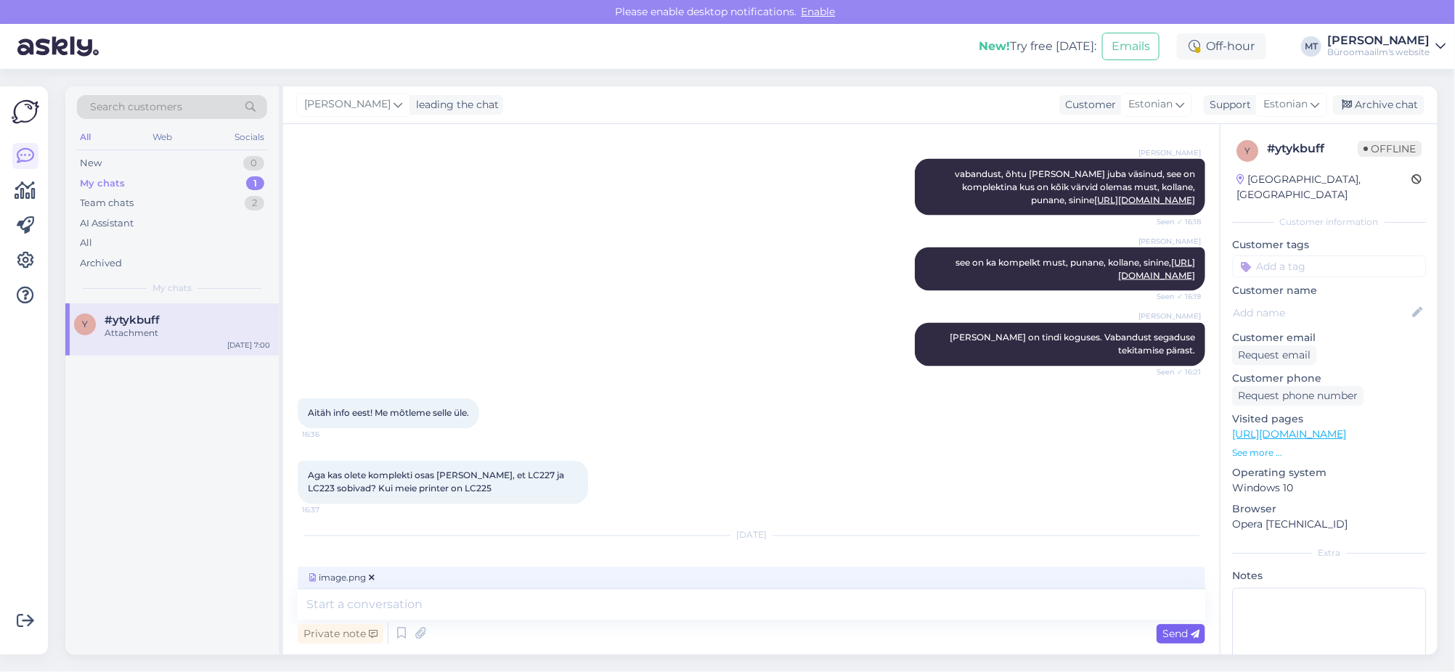
click at [1176, 637] on span "Send" at bounding box center [1180, 633] width 37 height 13
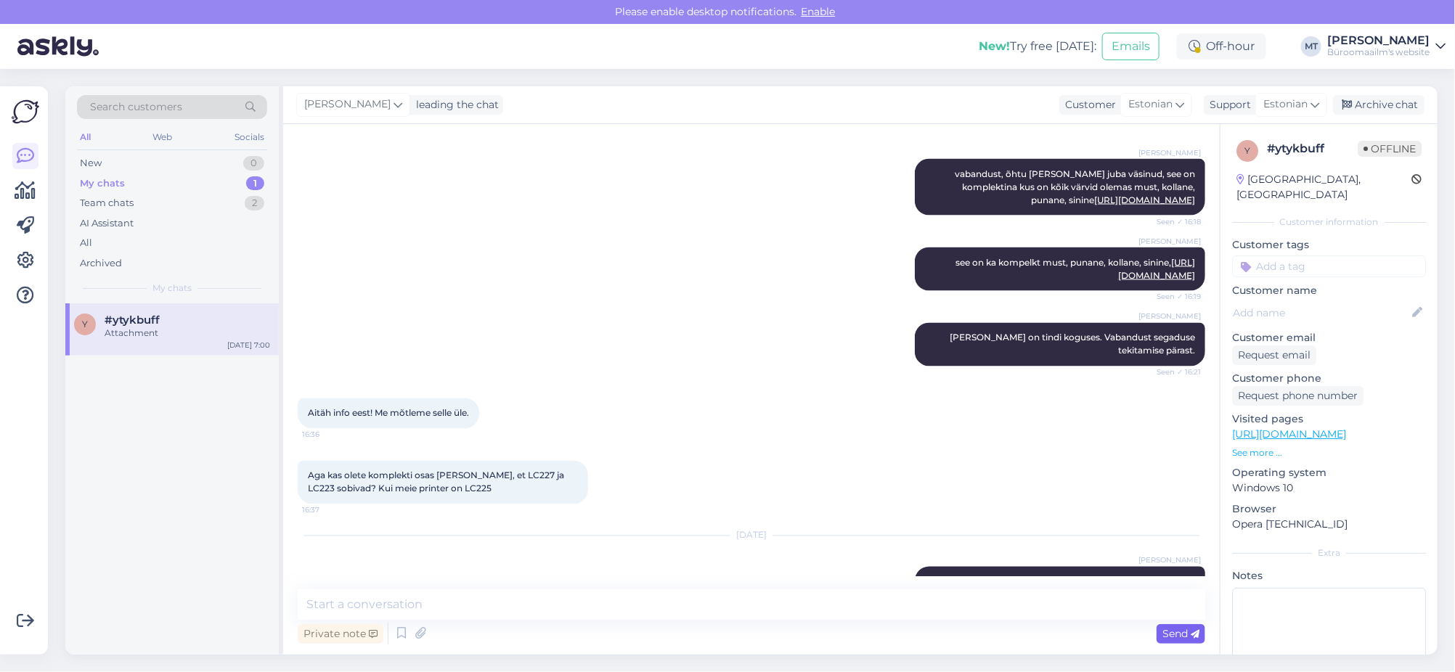
scroll to position [1696, 0]
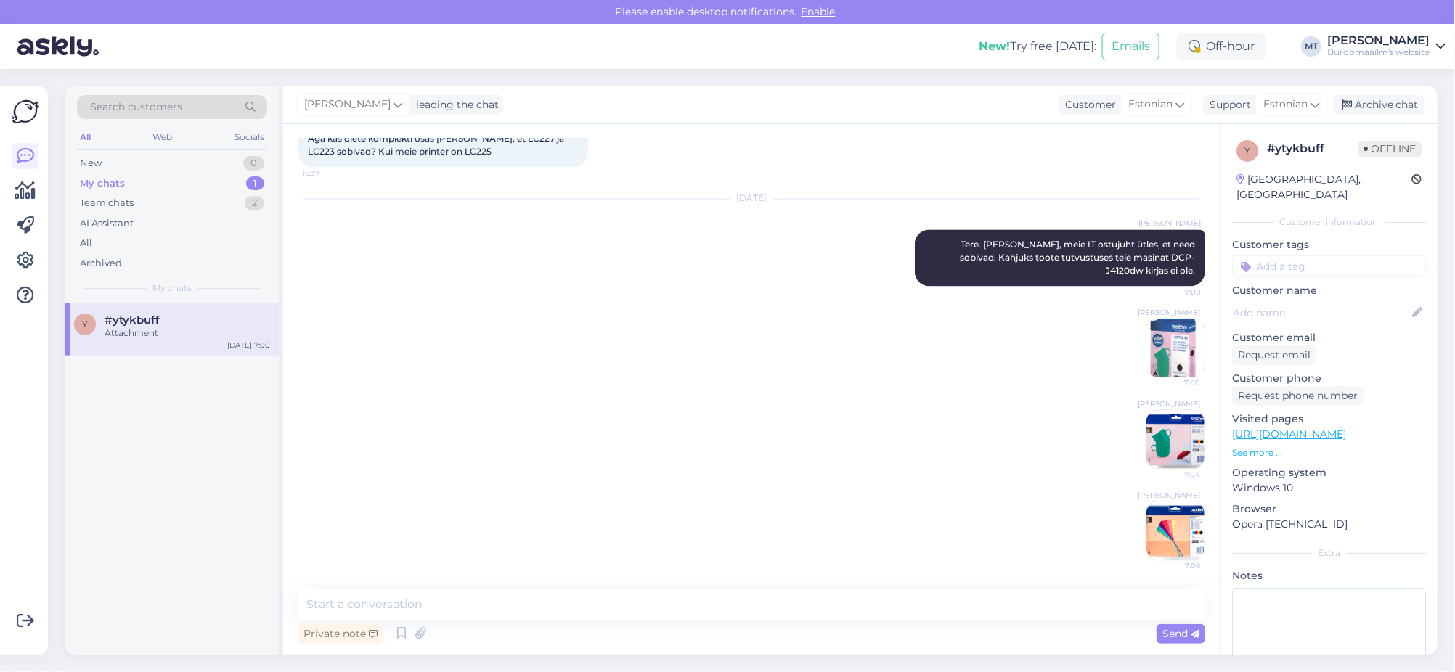
click at [1174, 546] on img at bounding box center [1175, 531] width 58 height 58
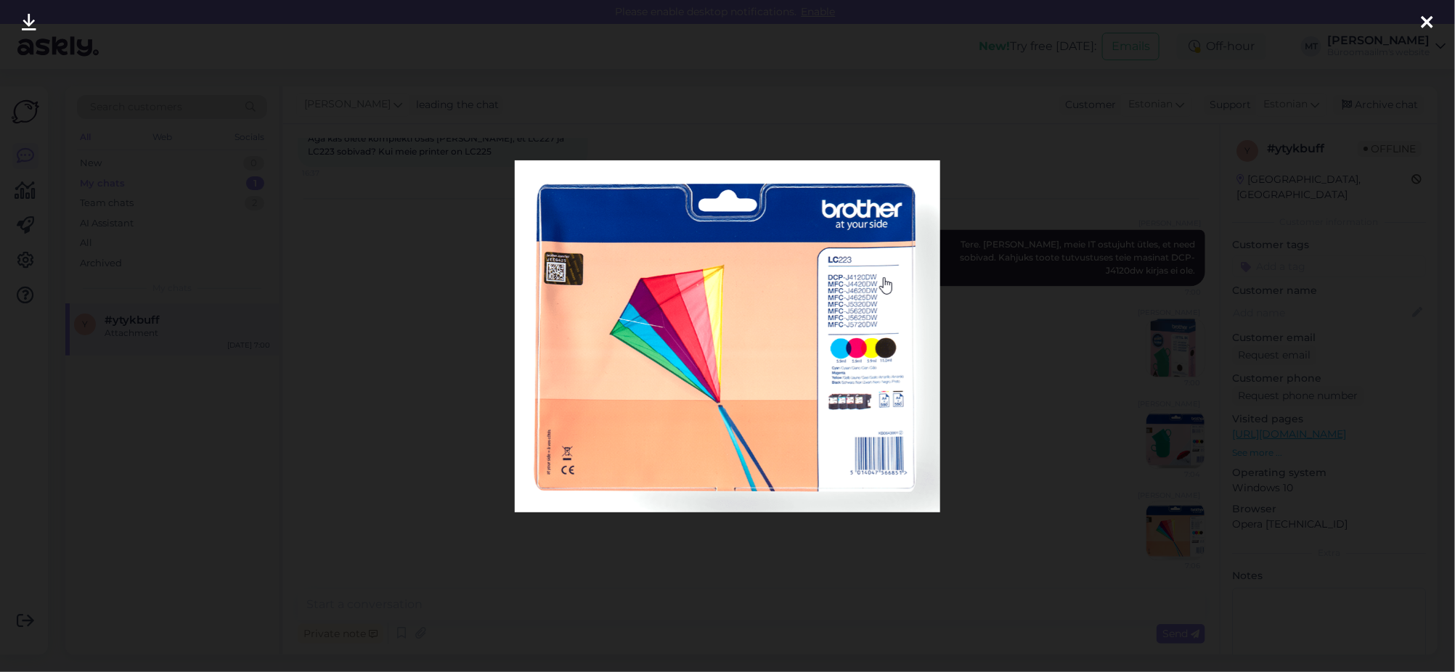
click at [1434, 24] on div at bounding box center [1427, 23] width 29 height 46
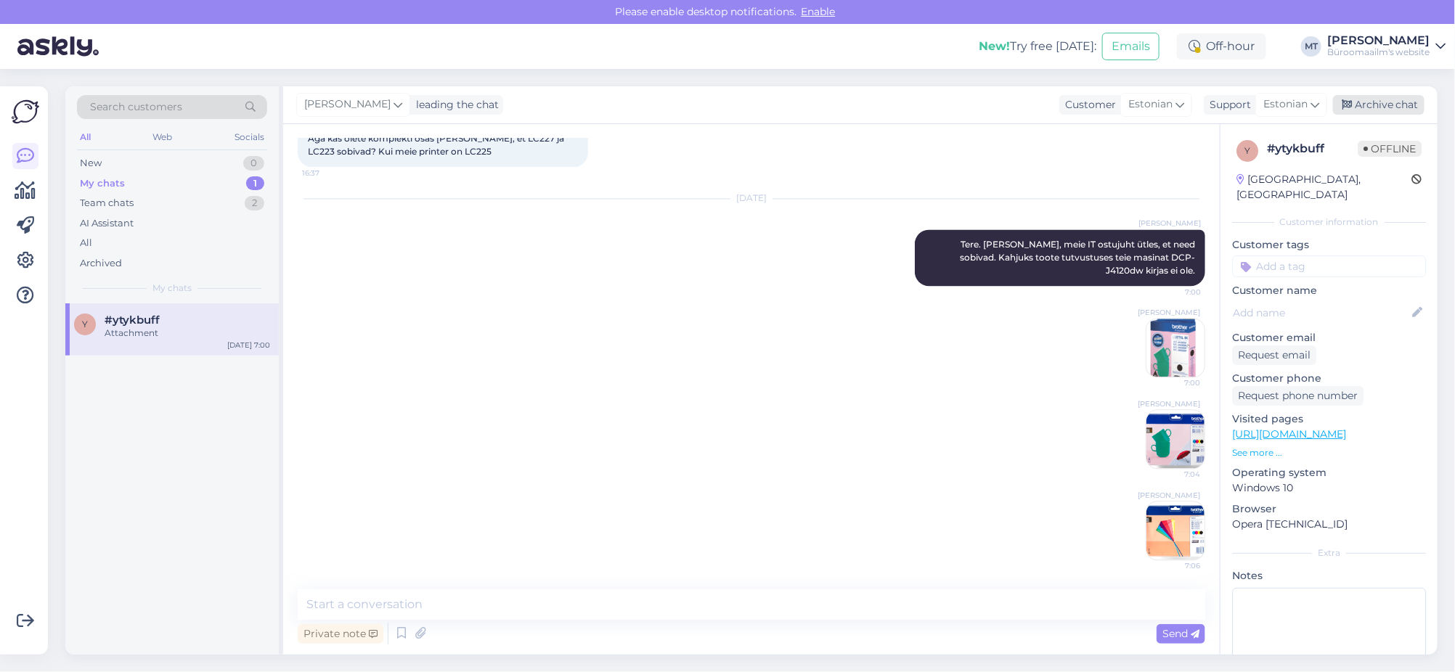
click at [1388, 105] on div "Archive chat" at bounding box center [1378, 105] width 91 height 20
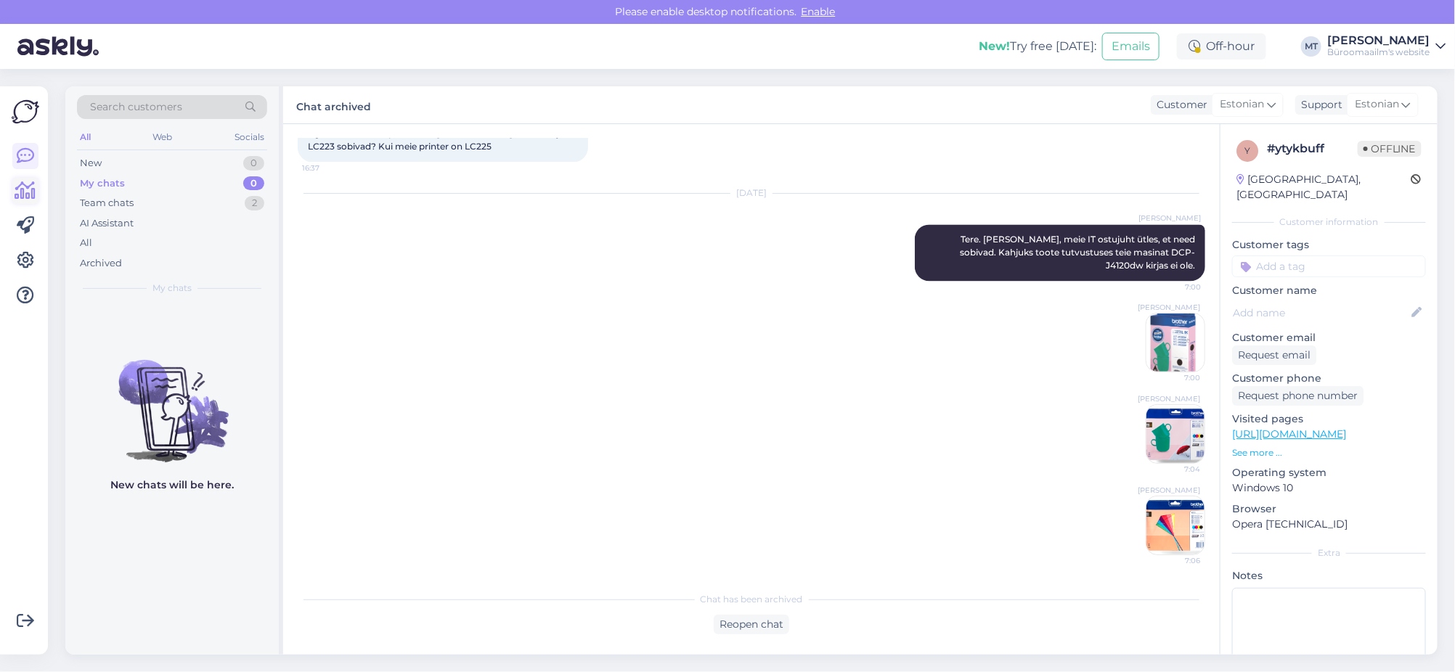
click at [28, 192] on icon at bounding box center [25, 190] width 21 height 17
